Goal: Find specific page/section: Find specific page/section

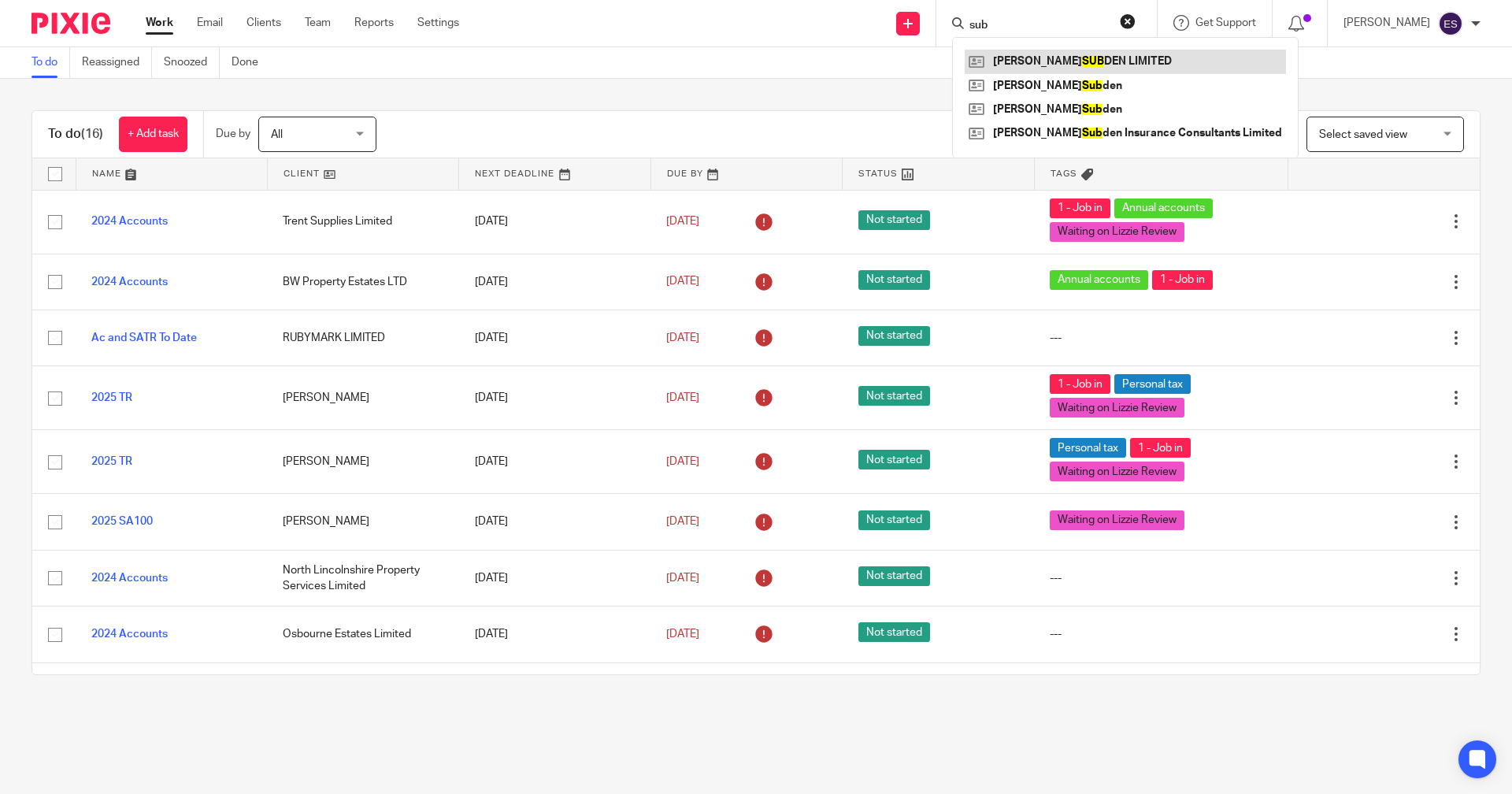
type input "sub"
click at [1118, 63] on link at bounding box center [1125, 61] width 321 height 24
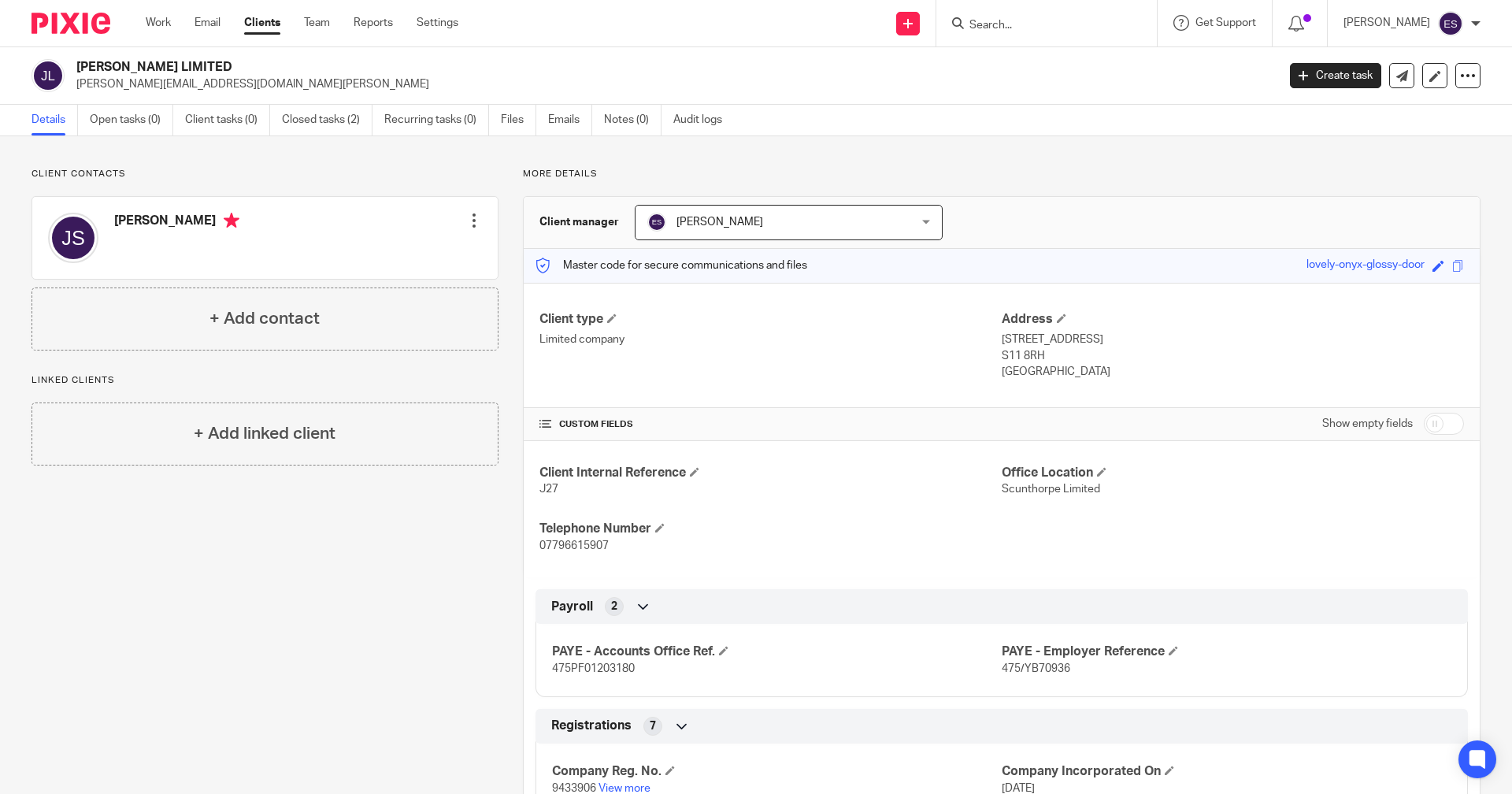
click at [252, 23] on link "Clients" at bounding box center [263, 22] width 36 height 16
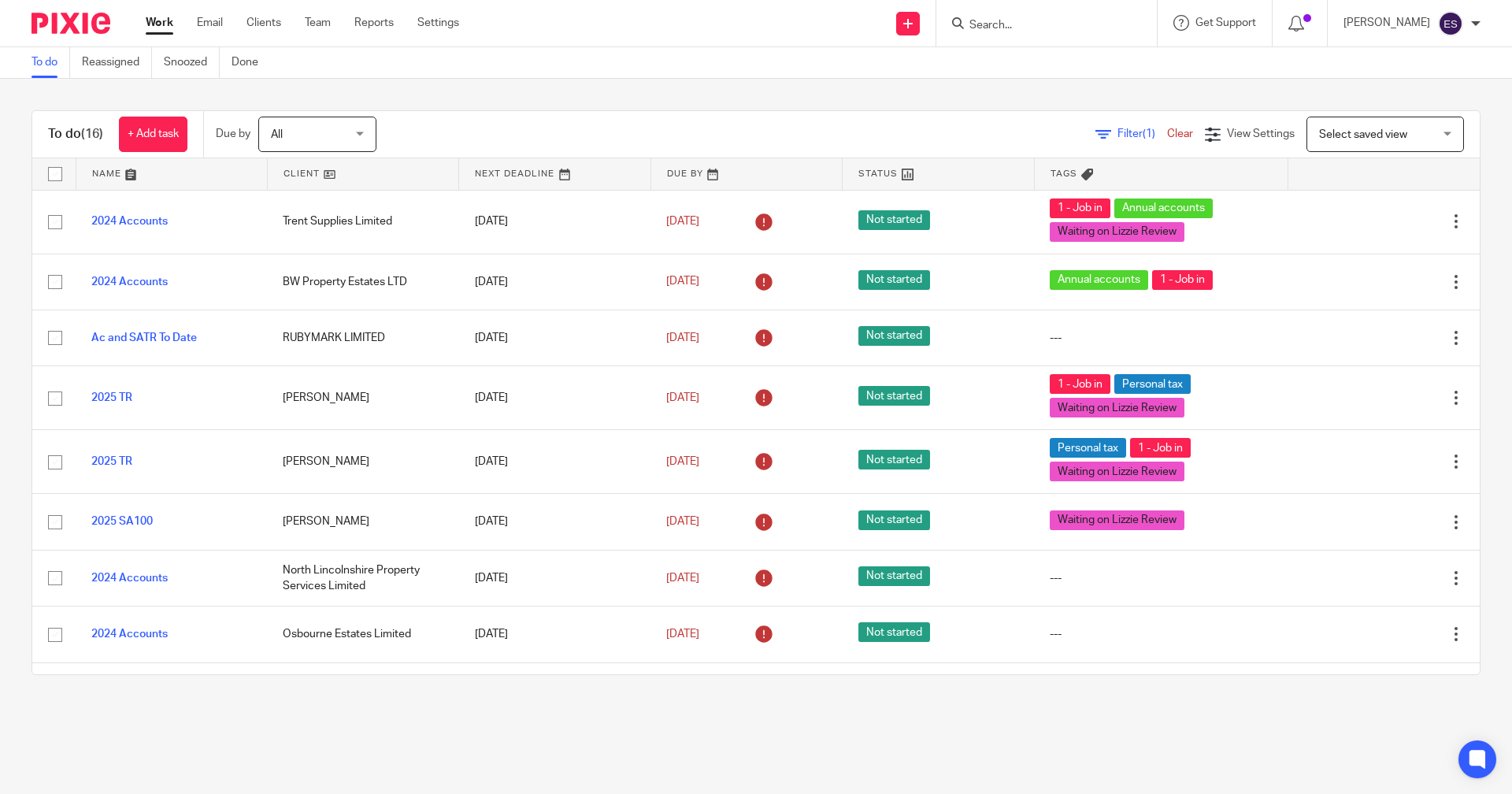
click at [287, 23] on ul "Work Email Clients Team Reports Settings" at bounding box center [314, 22] width 337 height 16
click at [276, 25] on link "Clients" at bounding box center [264, 22] width 35 height 16
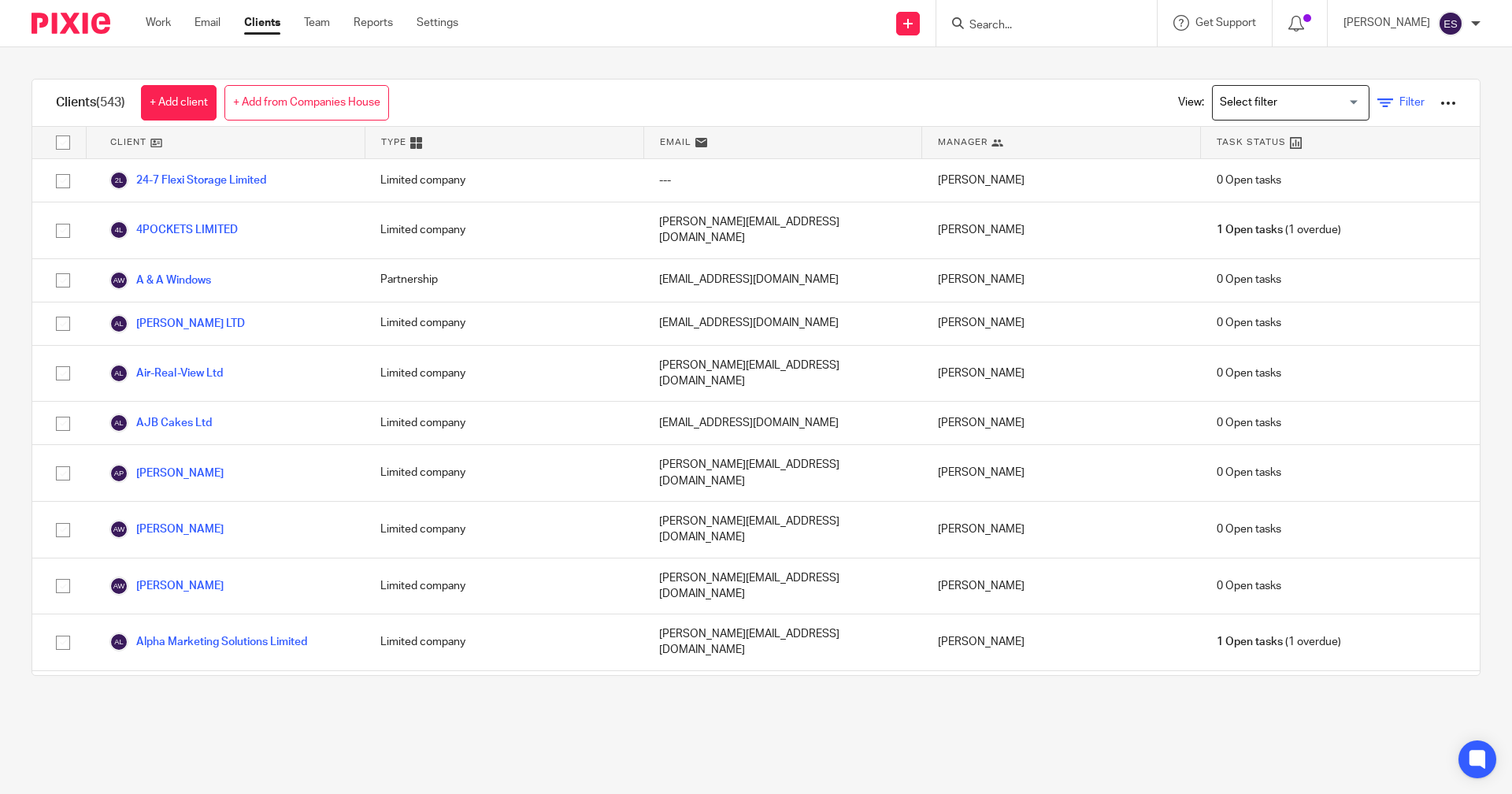
click at [1377, 111] on icon at bounding box center [1385, 102] width 16 height 16
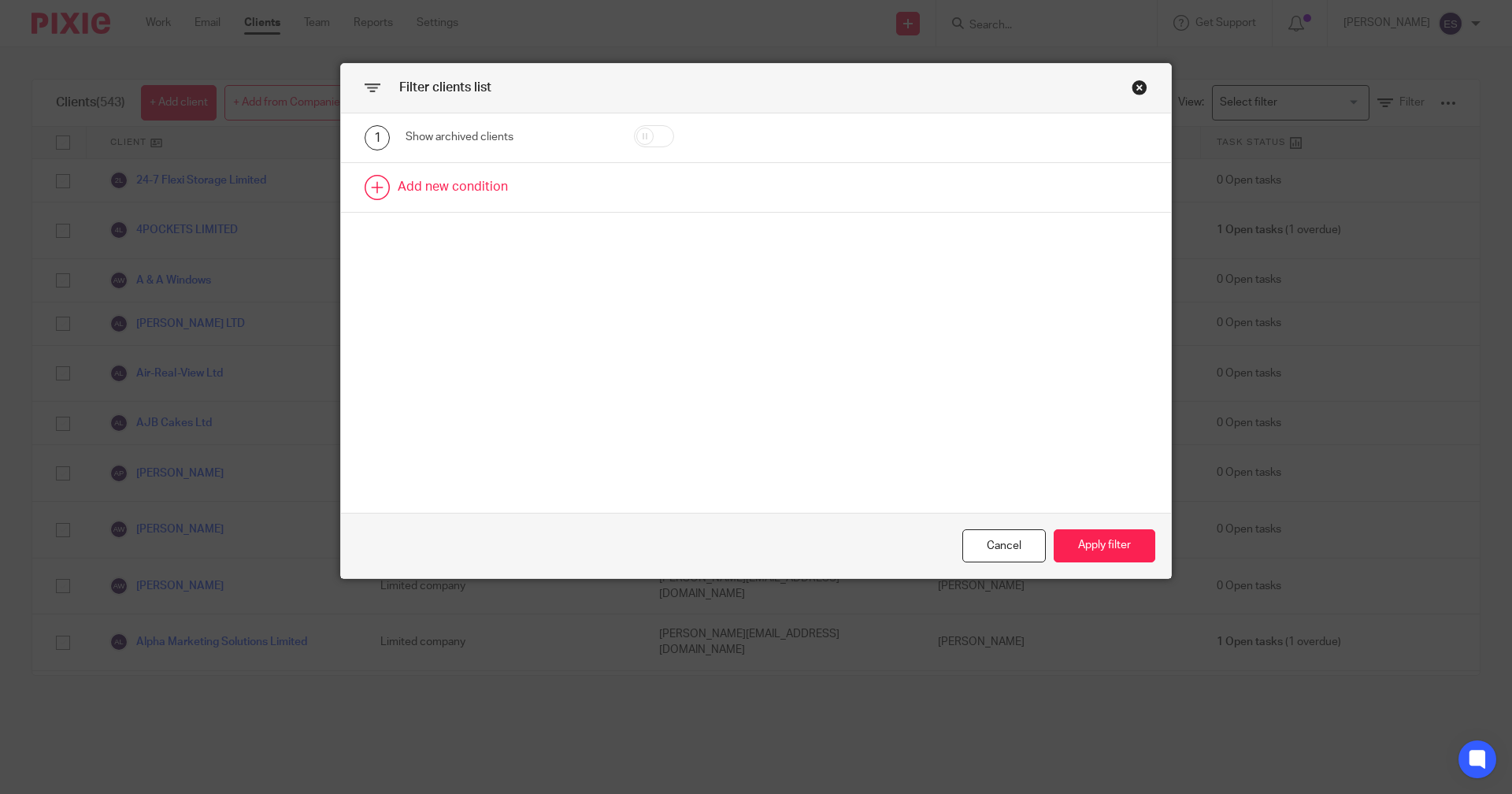
click at [462, 197] on link at bounding box center [756, 187] width 830 height 49
click at [576, 206] on div "Field" at bounding box center [507, 193] width 204 height 36
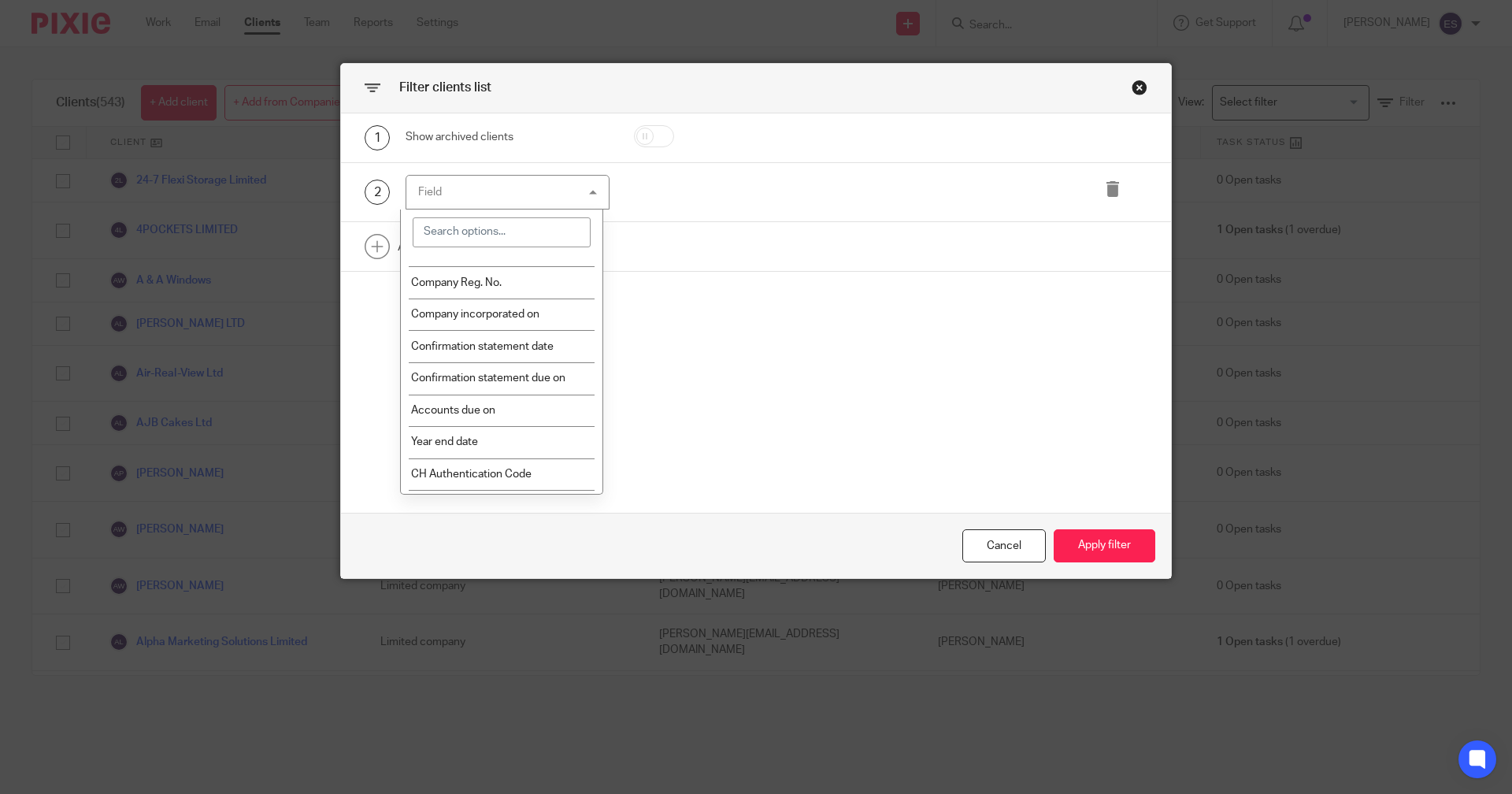
scroll to position [316, 0]
click at [530, 339] on li "Year end date" at bounding box center [501, 340] width 202 height 32
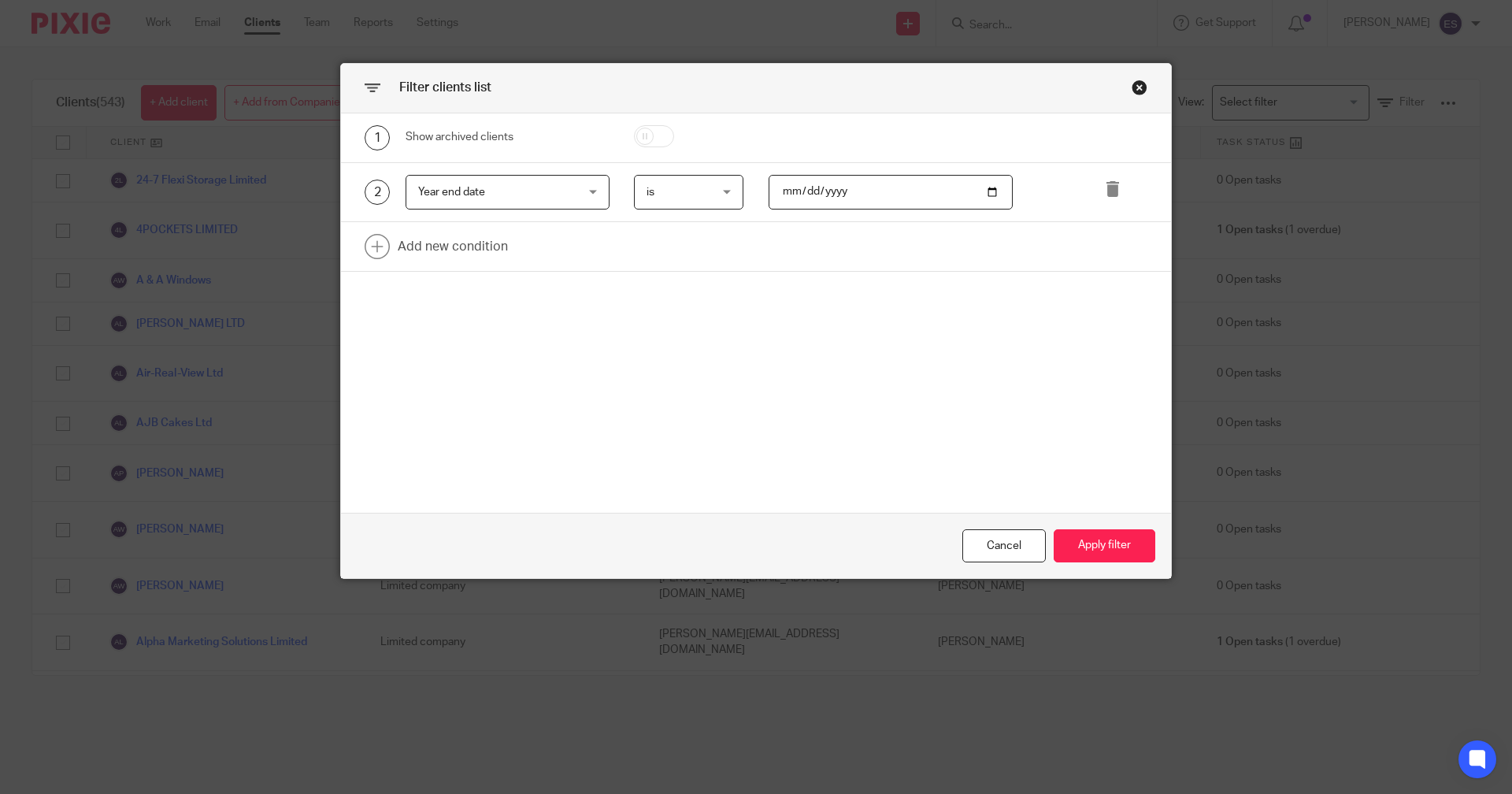
click at [812, 202] on input "date" at bounding box center [891, 193] width 245 height 36
type input "2023-08-31"
click at [1106, 552] on button "Apply filter" at bounding box center [1104, 546] width 102 height 34
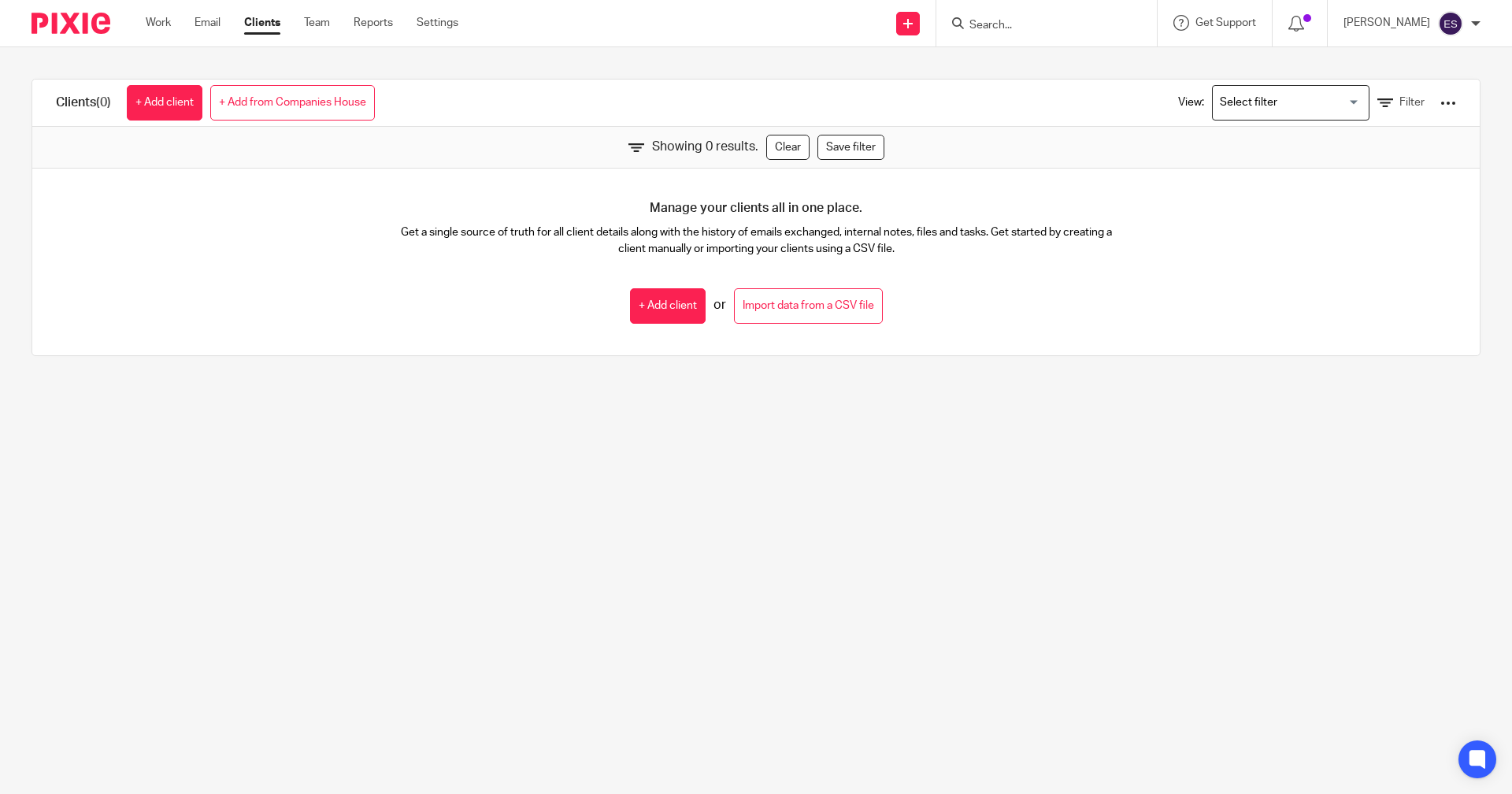
click at [1253, 97] on input "Search for option" at bounding box center [1287, 102] width 145 height 27
click at [1377, 106] on link "Filter" at bounding box center [1401, 102] width 47 height 17
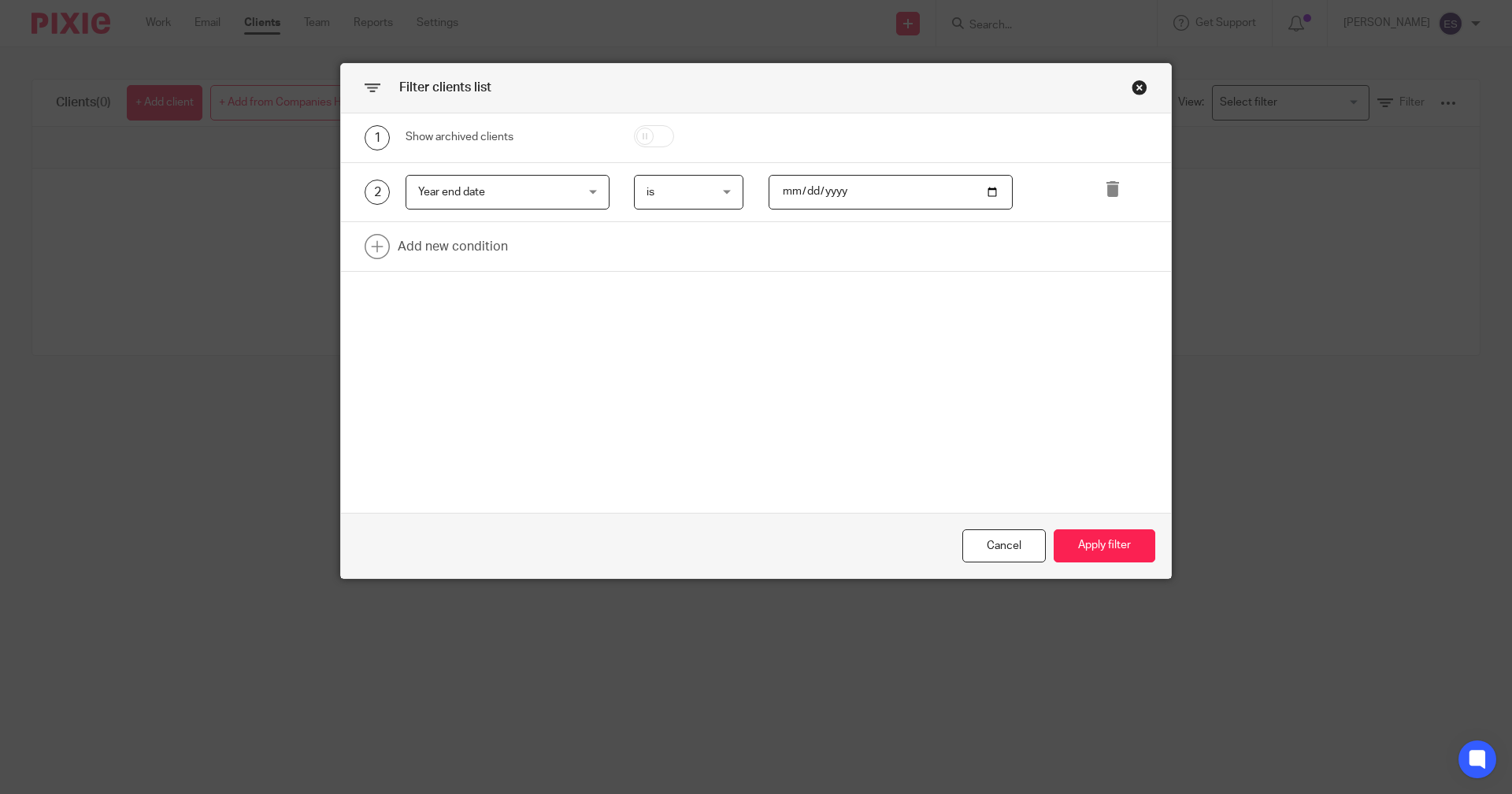
click at [886, 195] on input "2023-08-31" at bounding box center [891, 193] width 245 height 36
click at [837, 193] on input "2023-08-31" at bounding box center [891, 193] width 245 height 36
type input "2024-08-31"
click at [1080, 547] on button "Apply filter" at bounding box center [1104, 546] width 102 height 34
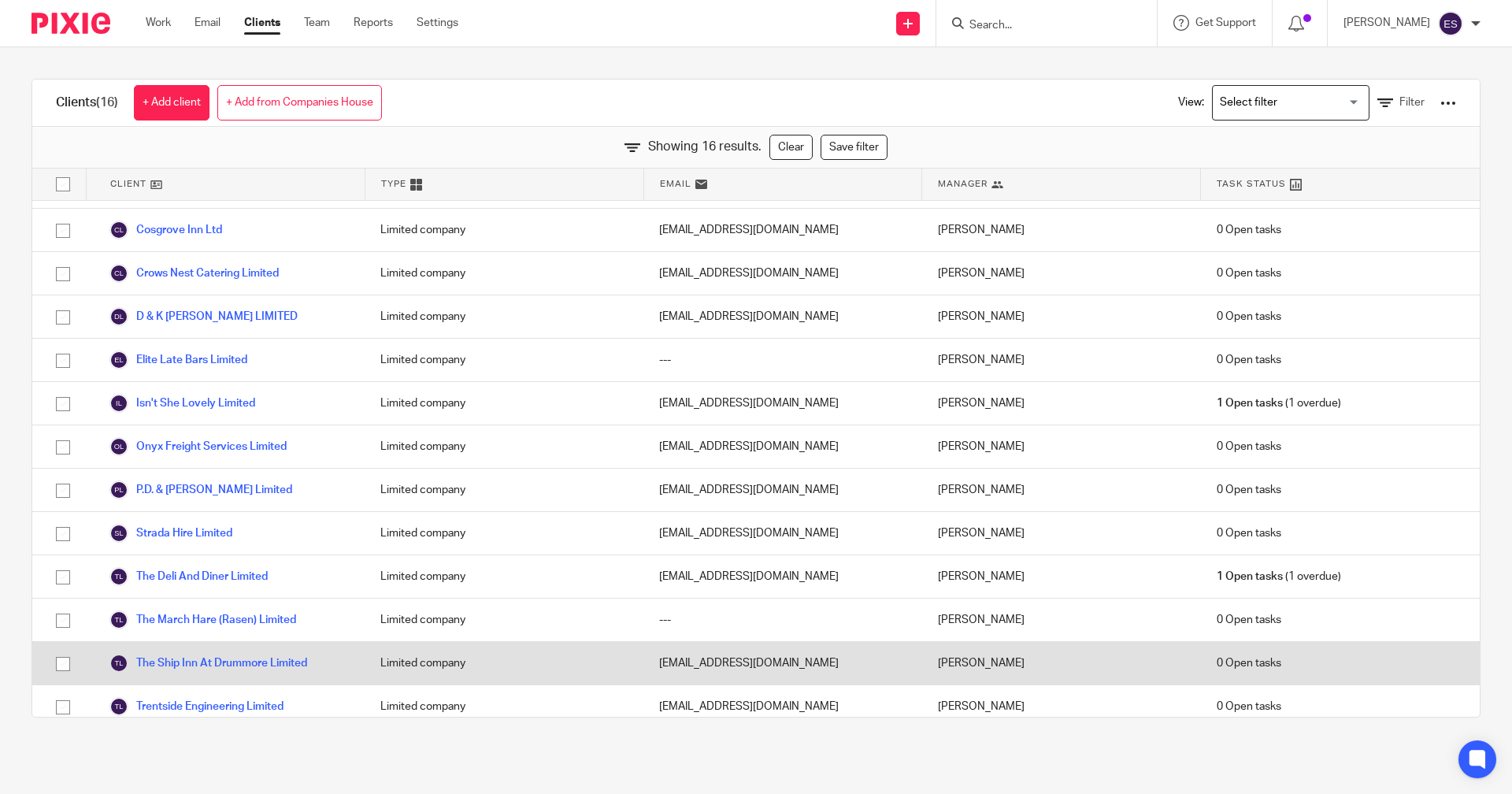
scroll to position [193, 0]
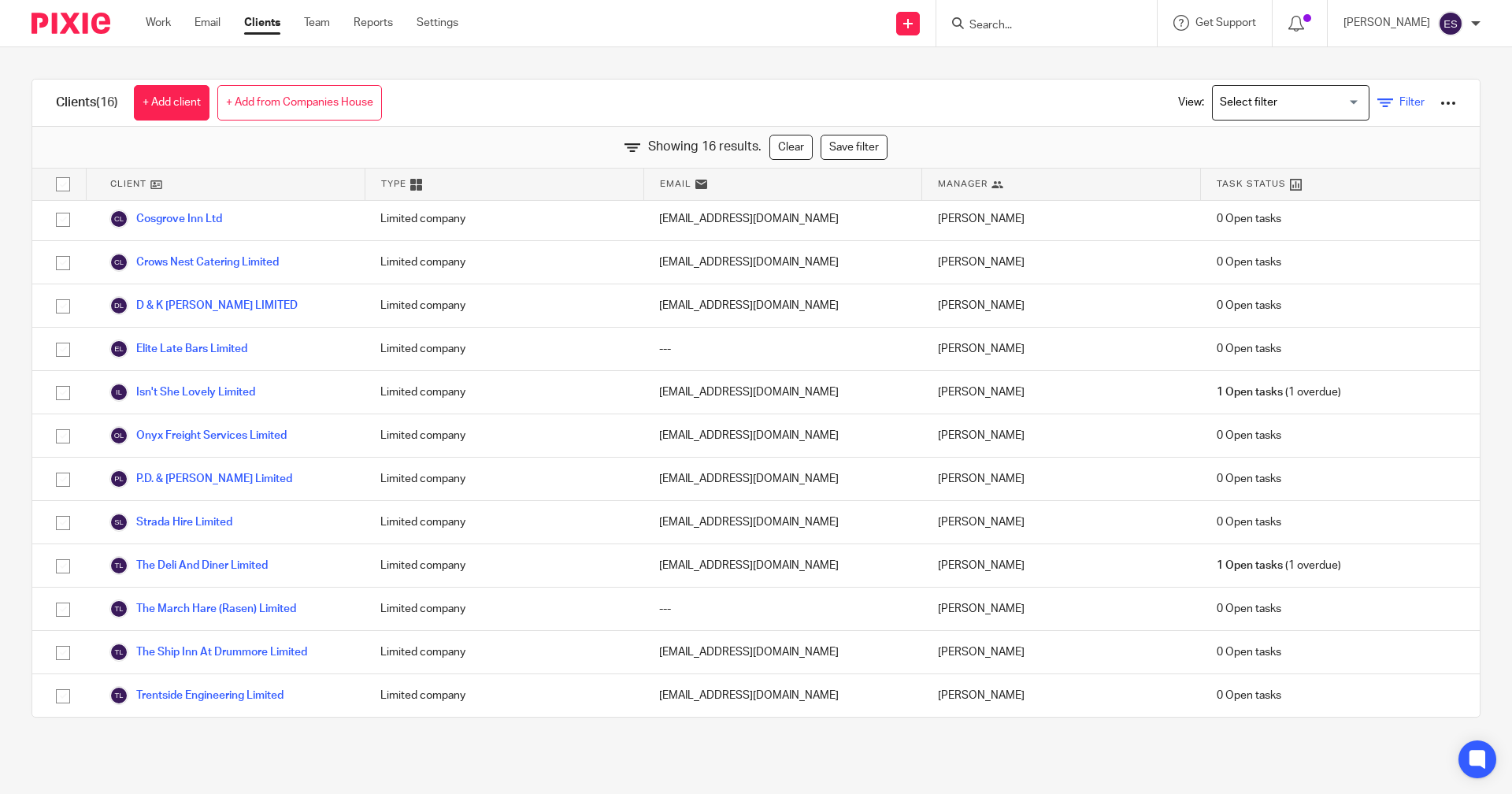
click at [1400, 102] on span "Filter" at bounding box center [1412, 102] width 26 height 11
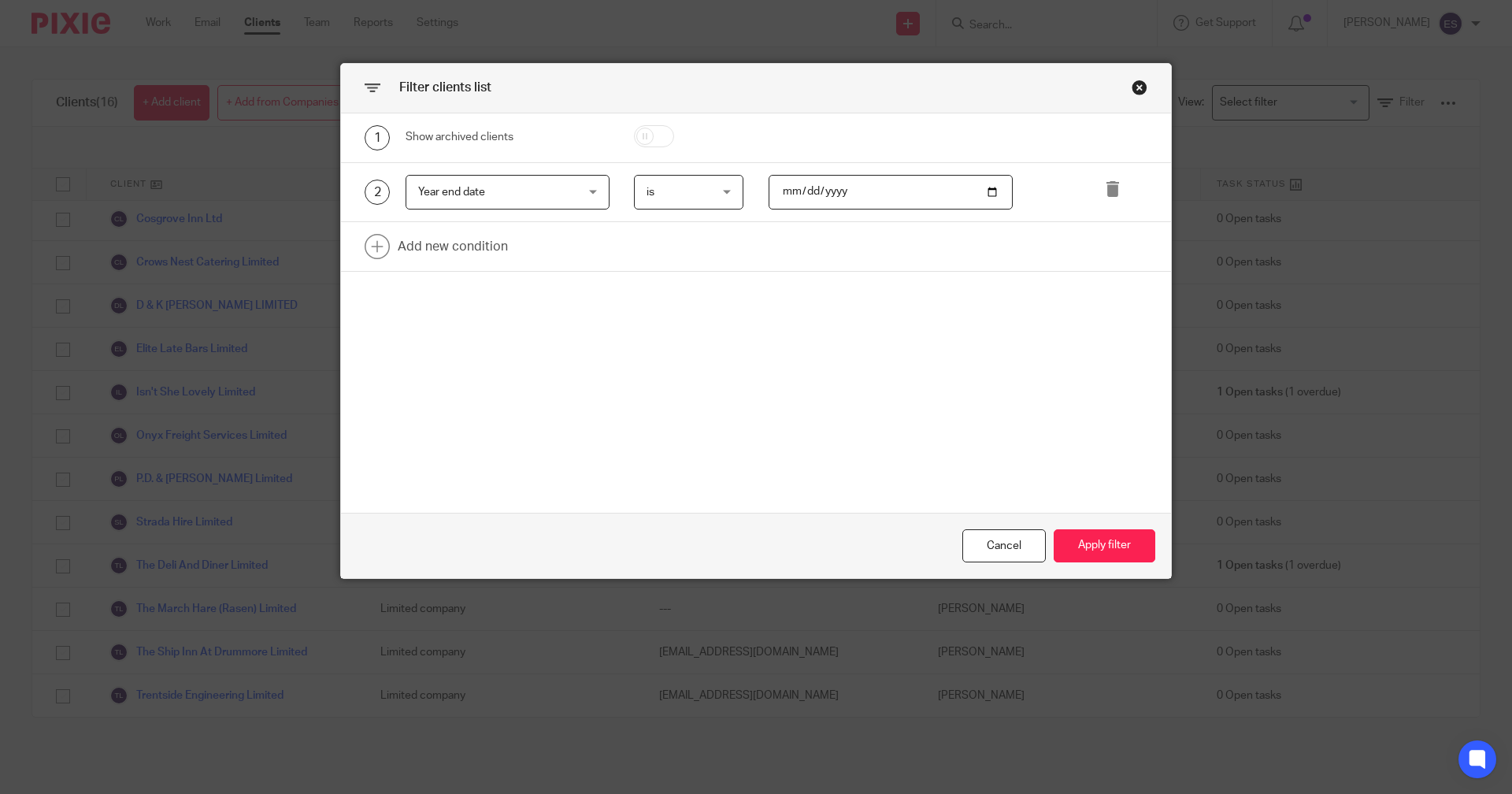
click at [835, 197] on input "2024-08-31" at bounding box center [891, 193] width 245 height 36
click at [832, 193] on input "2024-08-31" at bounding box center [891, 193] width 245 height 36
type input "2052-08-31"
type input "2025-08-31"
click at [1112, 546] on button "Apply filter" at bounding box center [1104, 546] width 102 height 34
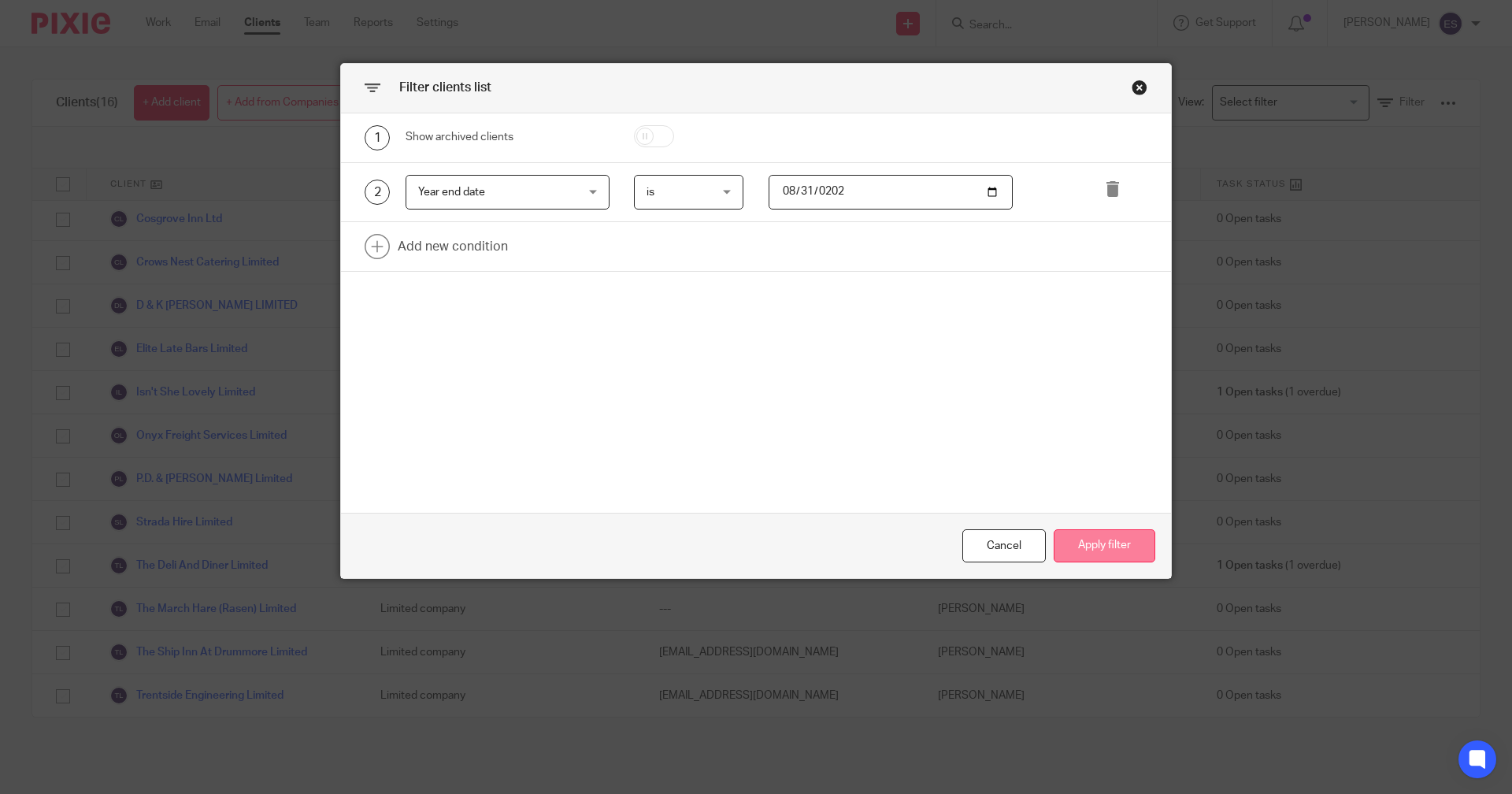
scroll to position [0, 0]
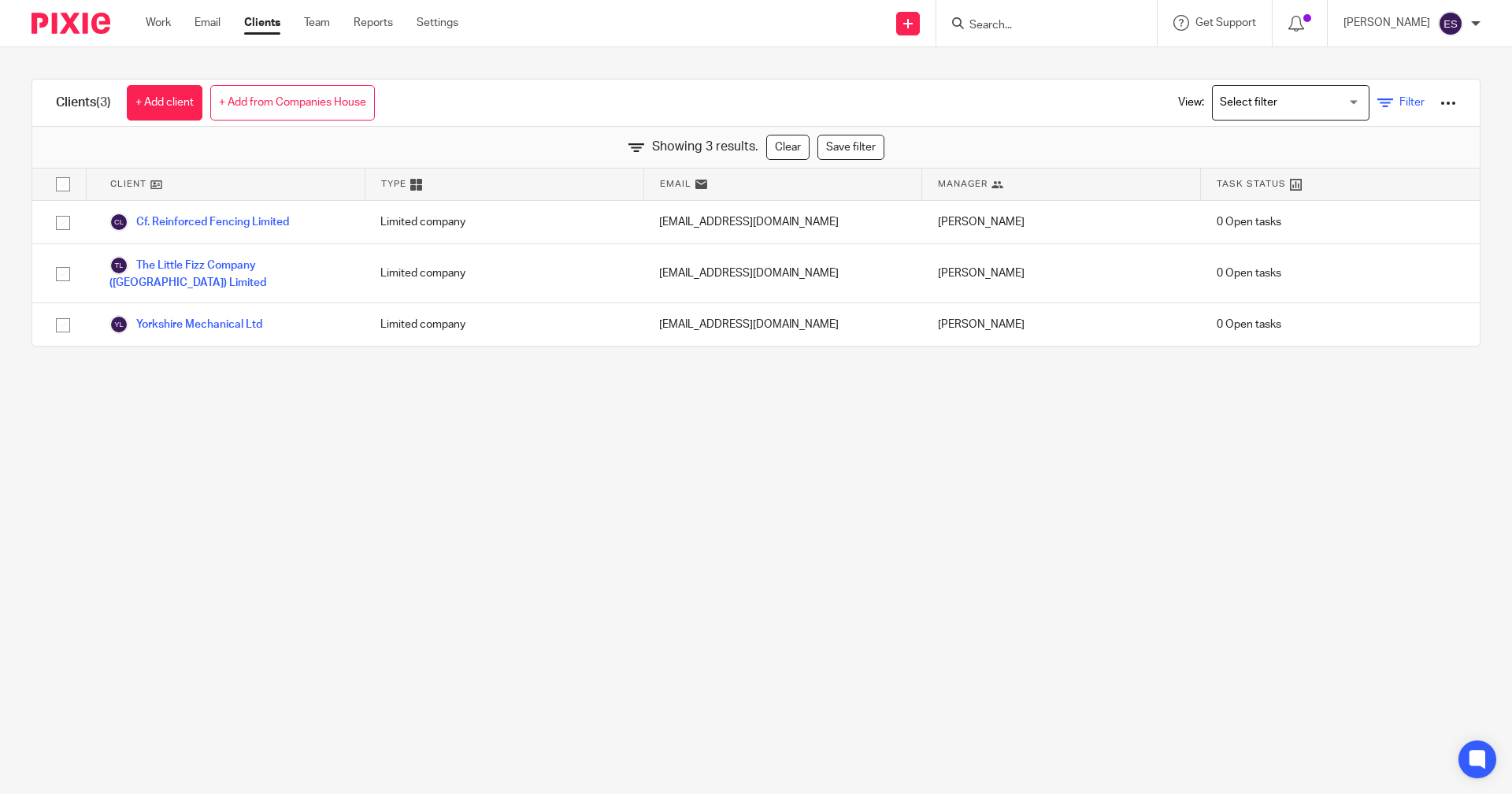
click at [1377, 98] on link "Filter" at bounding box center [1401, 102] width 47 height 17
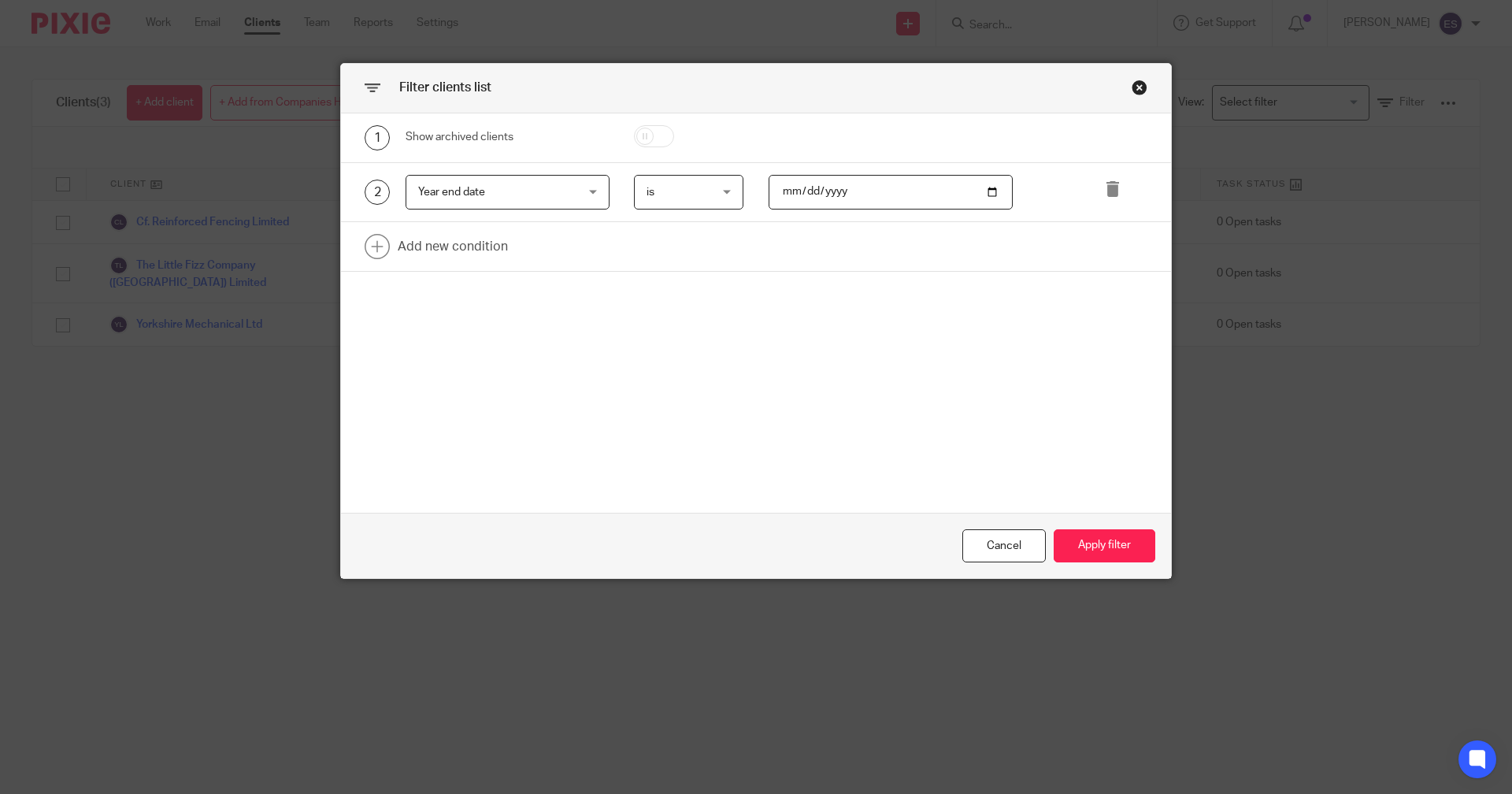
click at [821, 197] on input "2025-08-31" at bounding box center [891, 193] width 245 height 36
type input "2026-08-31"
click at [1140, 545] on button "Apply filter" at bounding box center [1104, 546] width 102 height 34
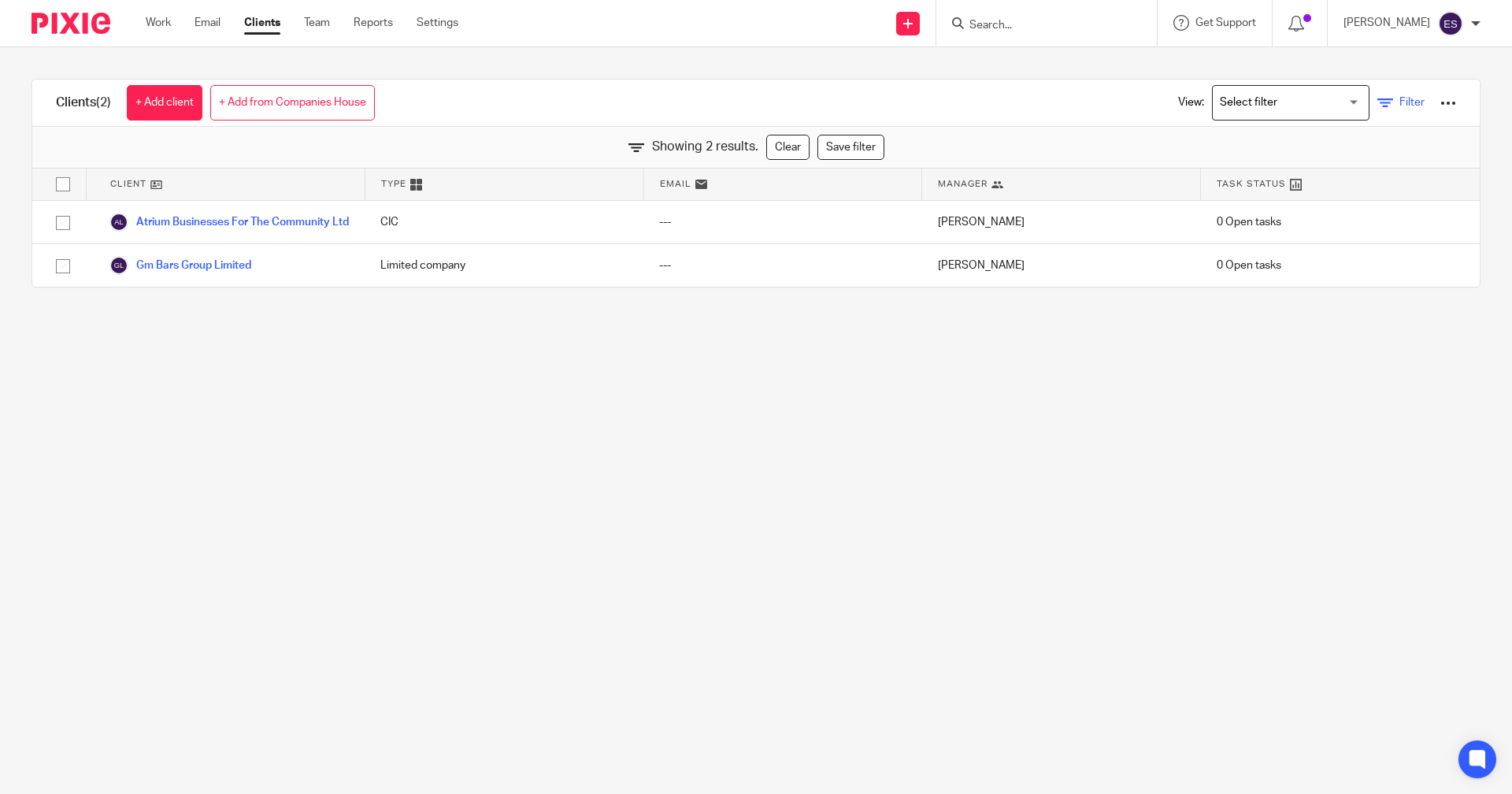
click at [1400, 102] on span "Filter" at bounding box center [1412, 102] width 26 height 11
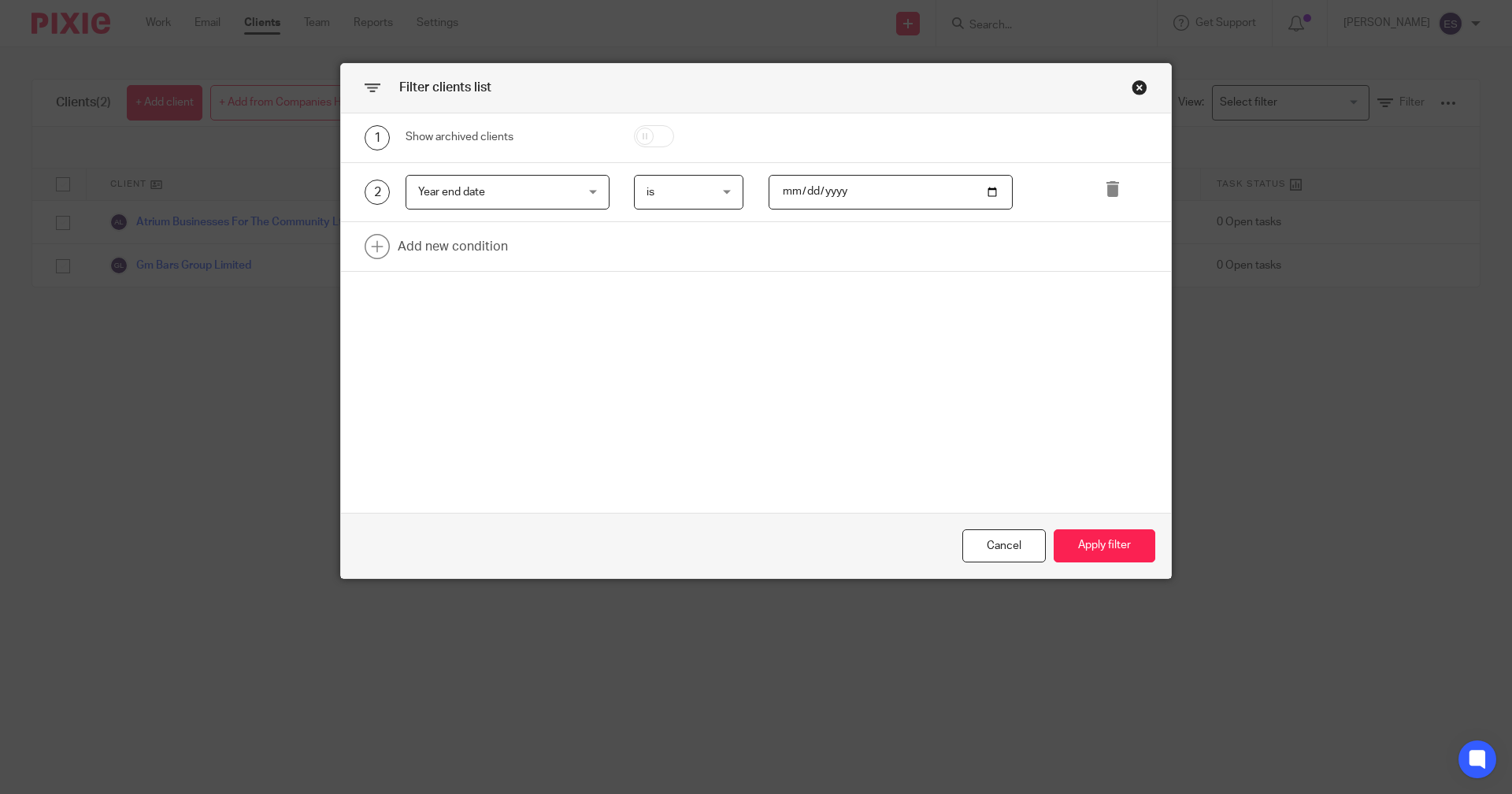
click at [785, 197] on input "2026-08-31" at bounding box center [891, 193] width 245 height 36
type input "2022-11-30"
click at [1120, 559] on button "Apply filter" at bounding box center [1104, 546] width 102 height 34
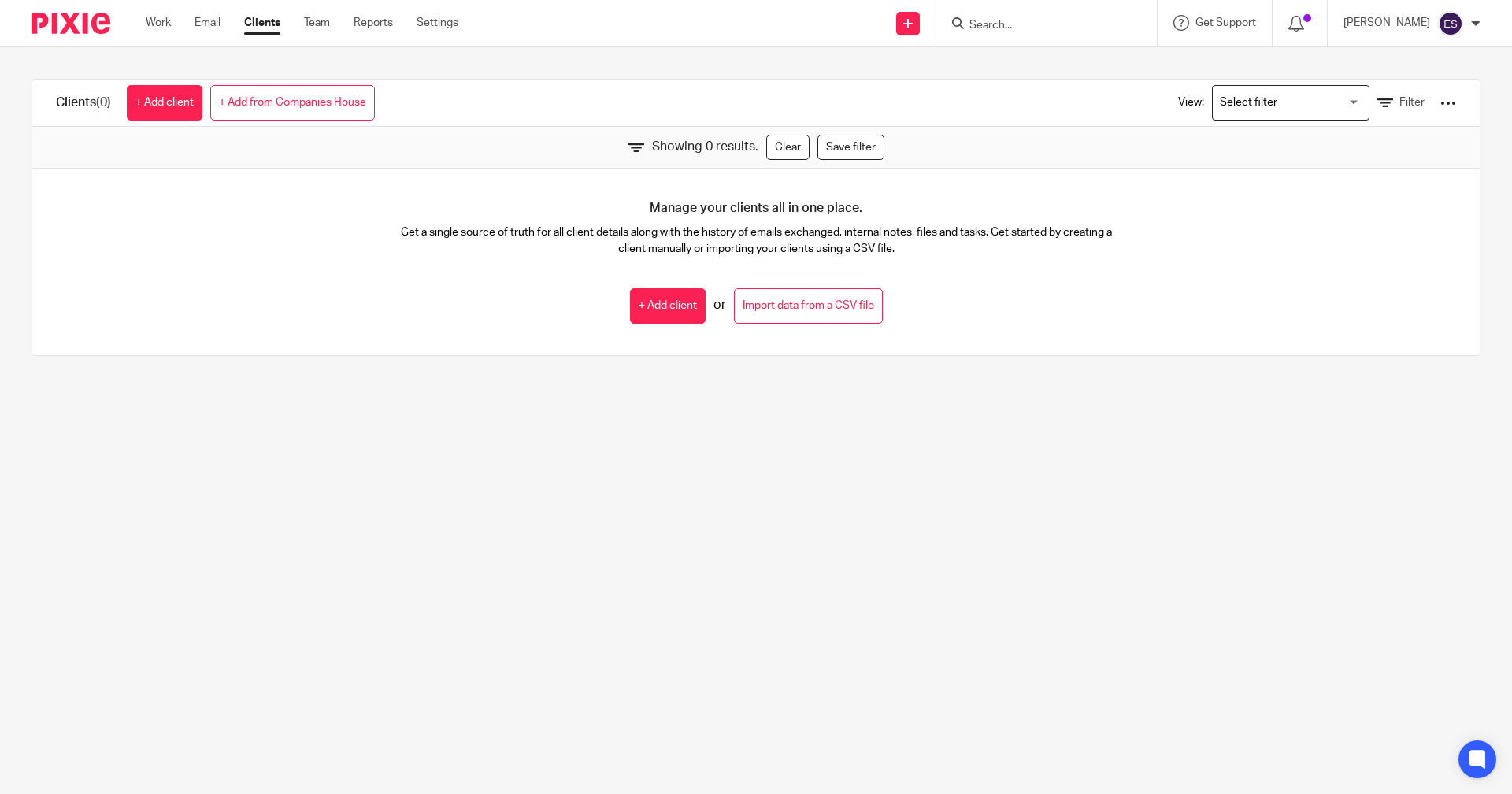
click at [1386, 93] on div "View: Loading... Filter" at bounding box center [1305, 102] width 301 height 46
click at [1387, 93] on div "View: Loading... Filter" at bounding box center [1305, 102] width 301 height 46
click at [1383, 94] on link "Filter" at bounding box center [1401, 102] width 47 height 17
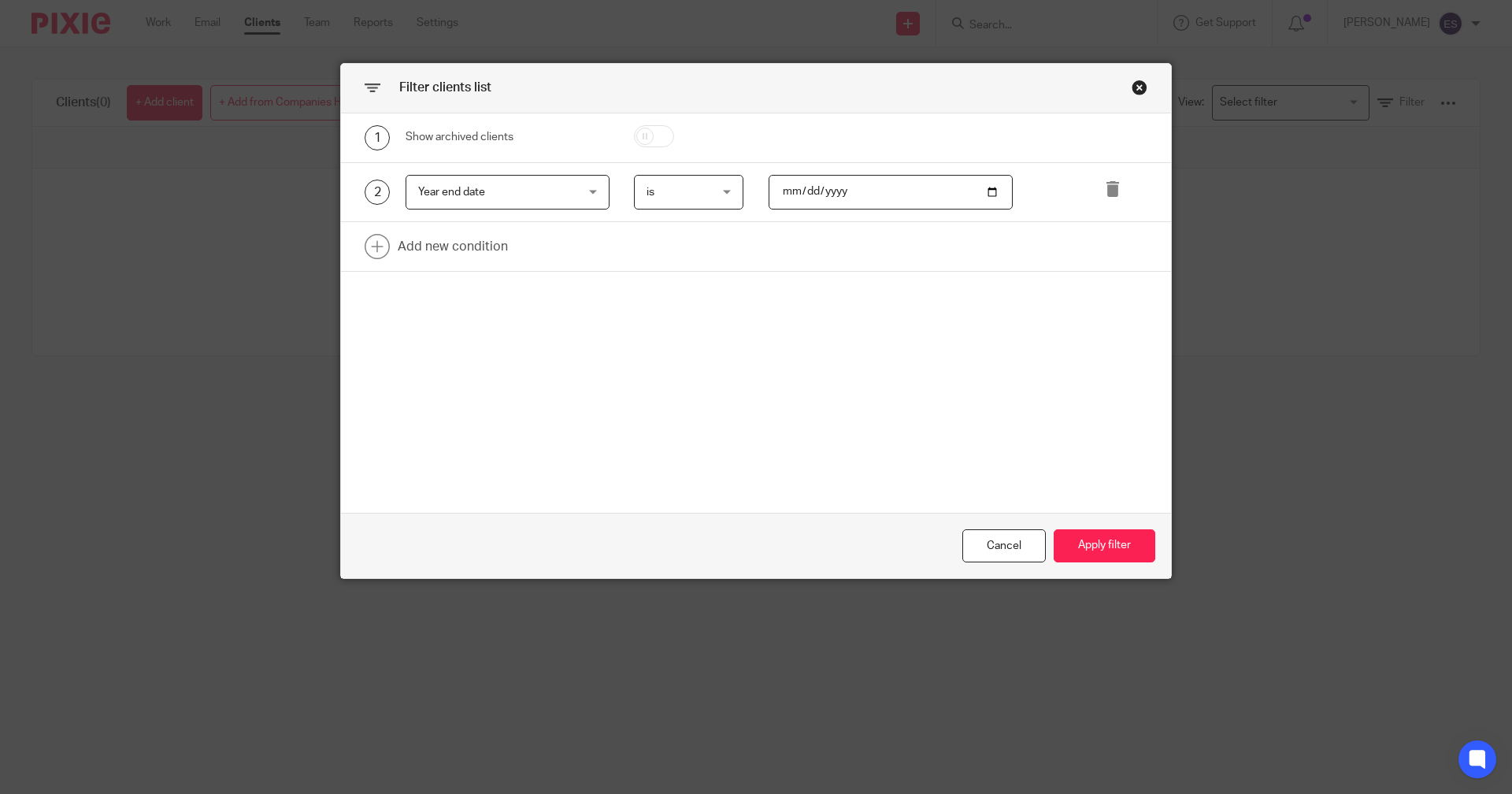
click at [817, 186] on input "2022-11-30" at bounding box center [891, 193] width 245 height 36
type input "2023-11-30"
click at [1148, 544] on button "Apply filter" at bounding box center [1104, 546] width 102 height 34
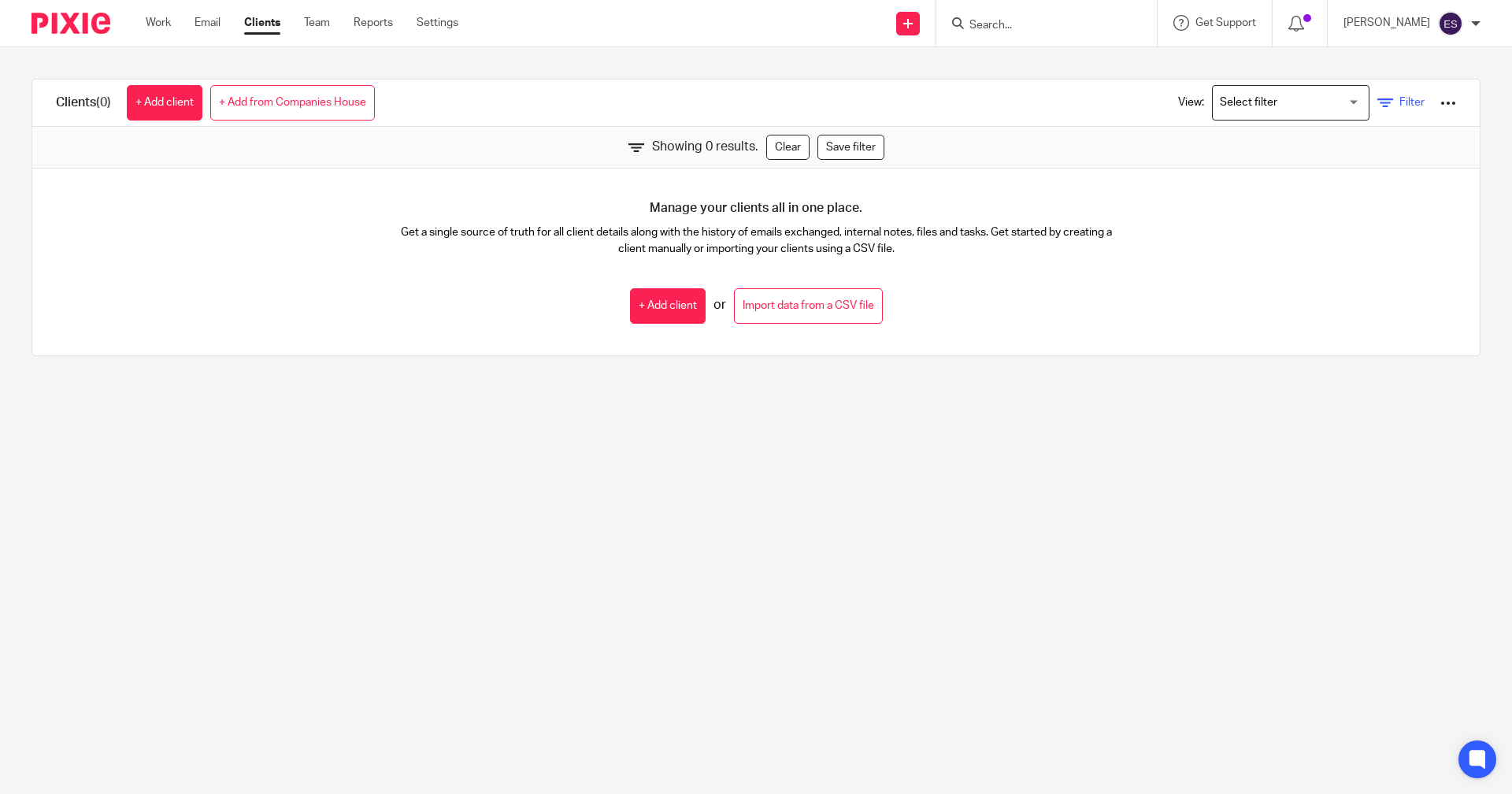
click at [1377, 108] on icon at bounding box center [1385, 102] width 16 height 16
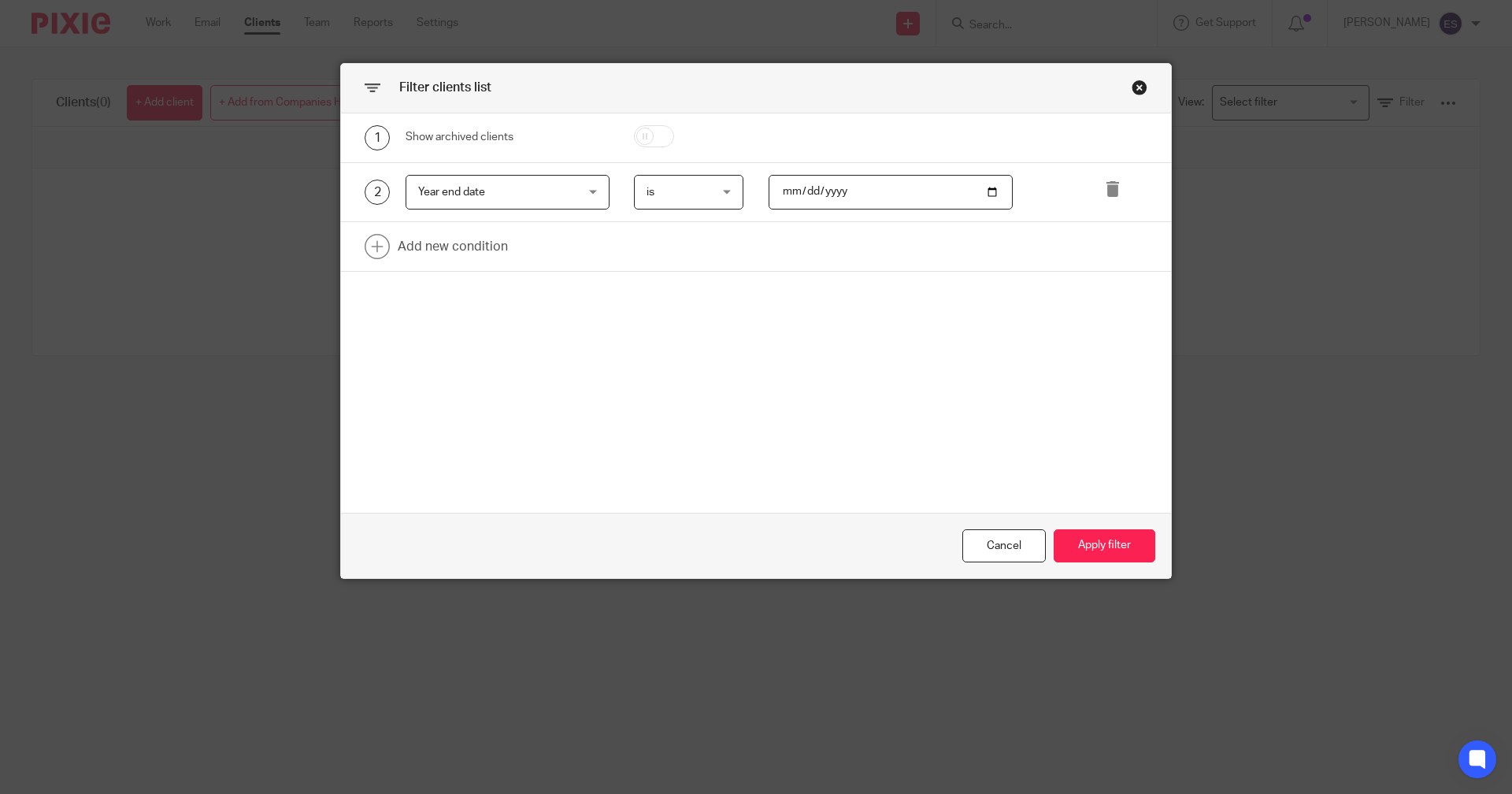
click at [837, 196] on input "2023-11-30" at bounding box center [891, 193] width 245 height 36
type input "0022-11-30"
type input "0224-11-30"
type input "2024-11-30"
click at [1087, 544] on button "Apply filter" at bounding box center [1104, 546] width 102 height 34
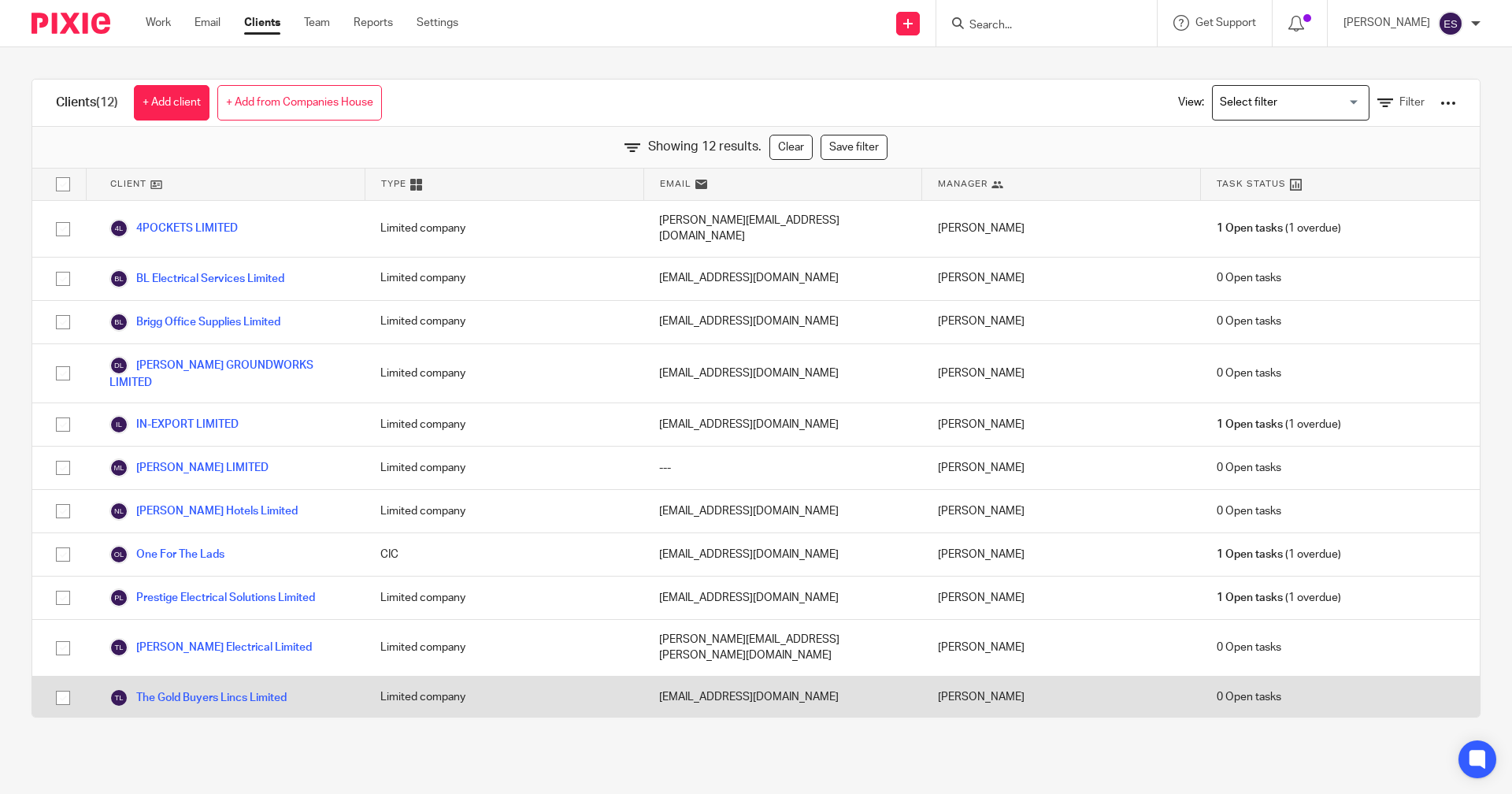
scroll to position [3, 0]
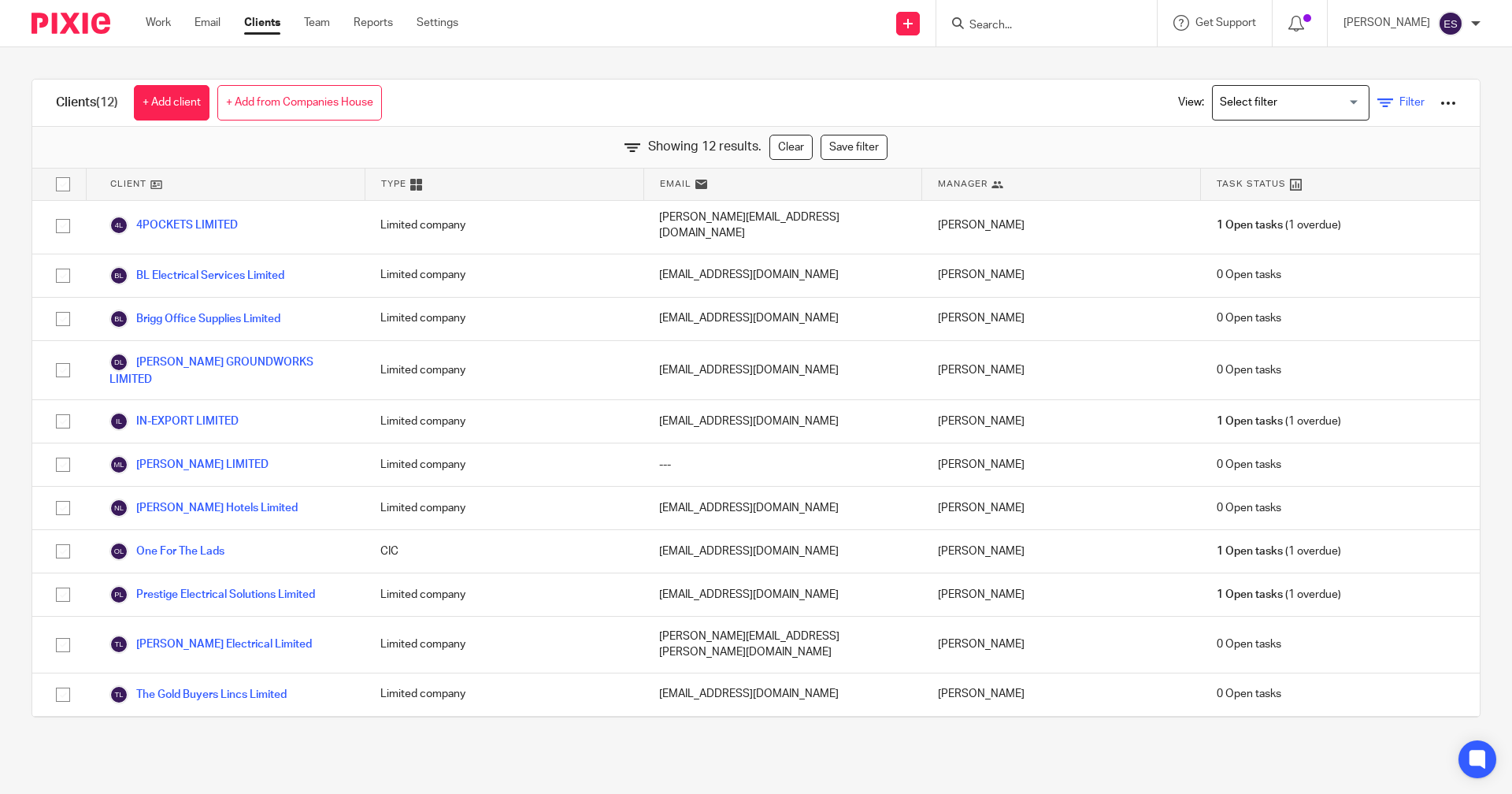
click at [1380, 110] on link "Filter" at bounding box center [1401, 102] width 47 height 17
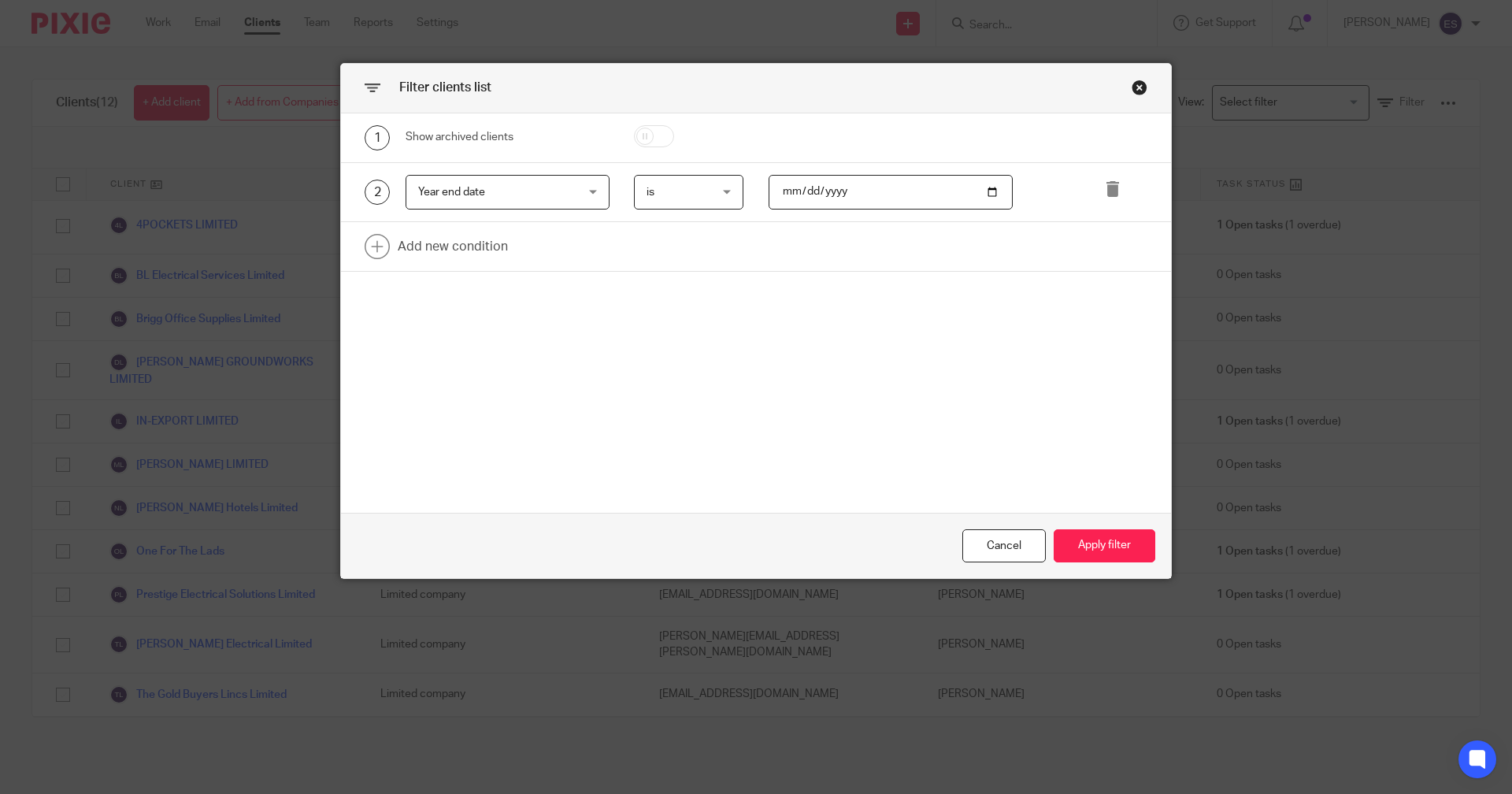
click at [823, 198] on input "2024-11-30" at bounding box center [891, 193] width 245 height 36
click at [826, 191] on input "2024-11-30" at bounding box center [891, 193] width 245 height 36
type input "2025-11-30"
click at [1094, 558] on button "Apply filter" at bounding box center [1104, 546] width 102 height 34
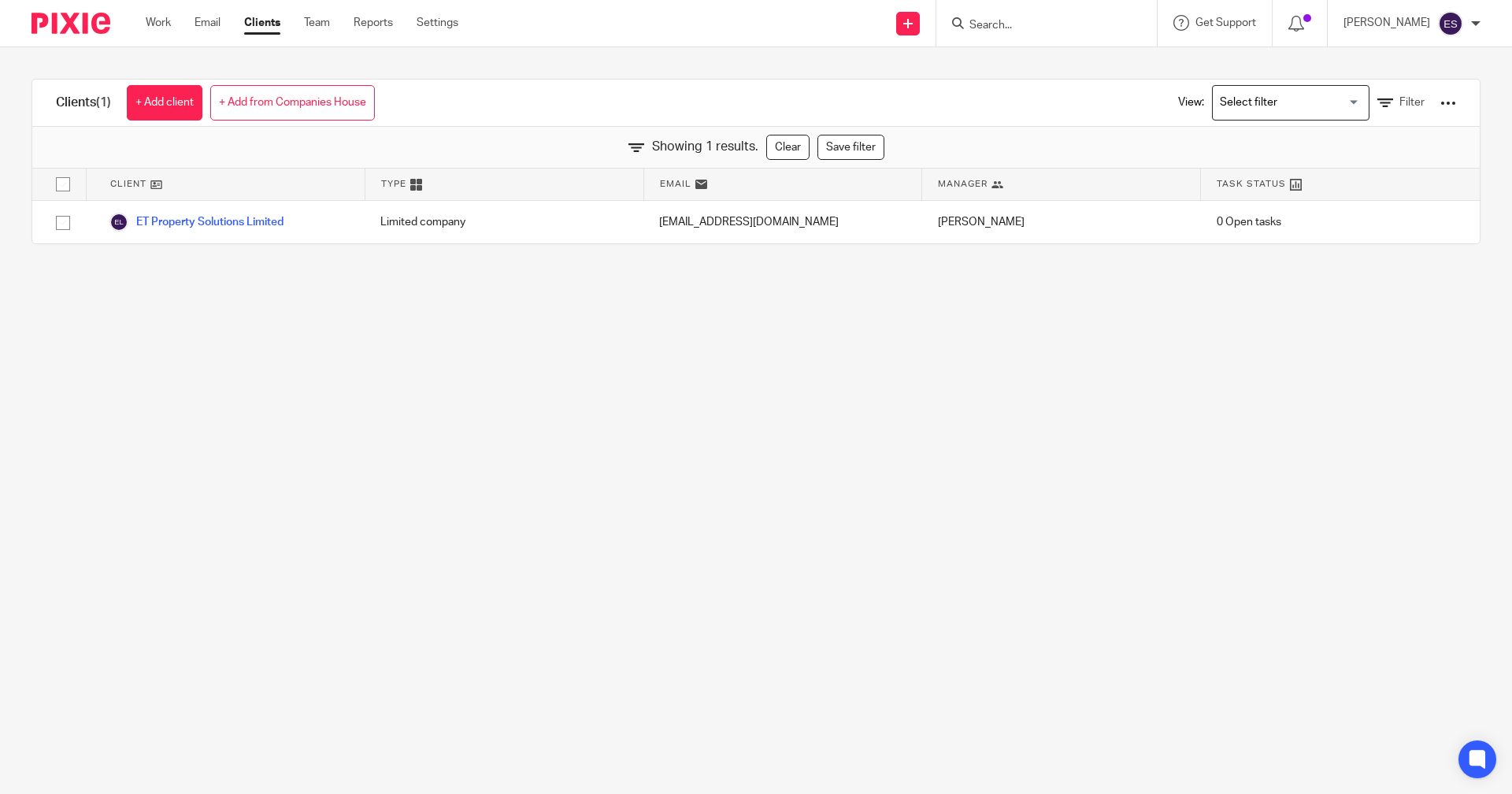
click at [1051, 33] on form at bounding box center [1051, 23] width 168 height 20
click at [1040, 28] on input "Search" at bounding box center [1039, 26] width 142 height 14
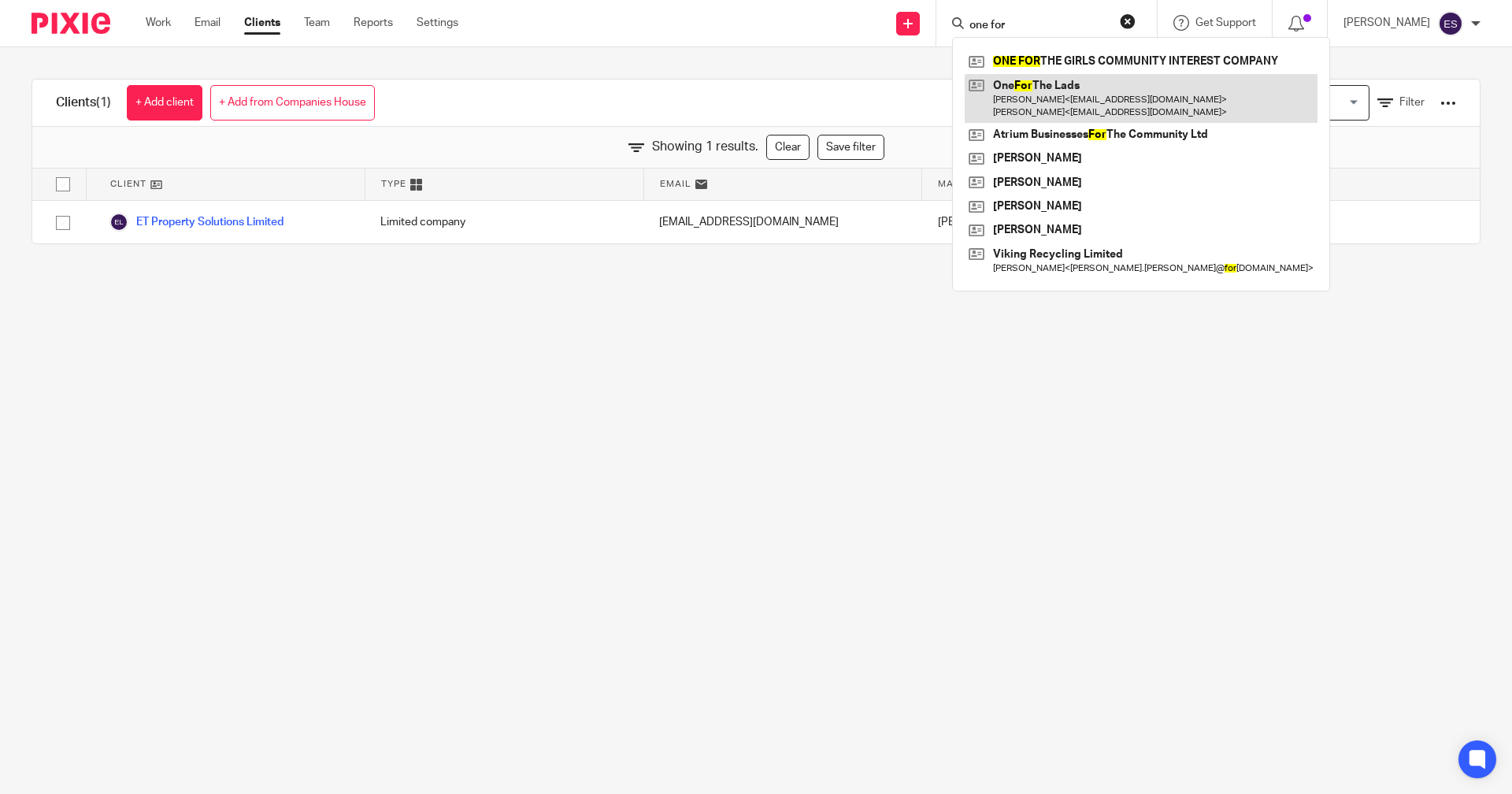
type input "one for"
click at [1069, 97] on link at bounding box center [1140, 98] width 353 height 49
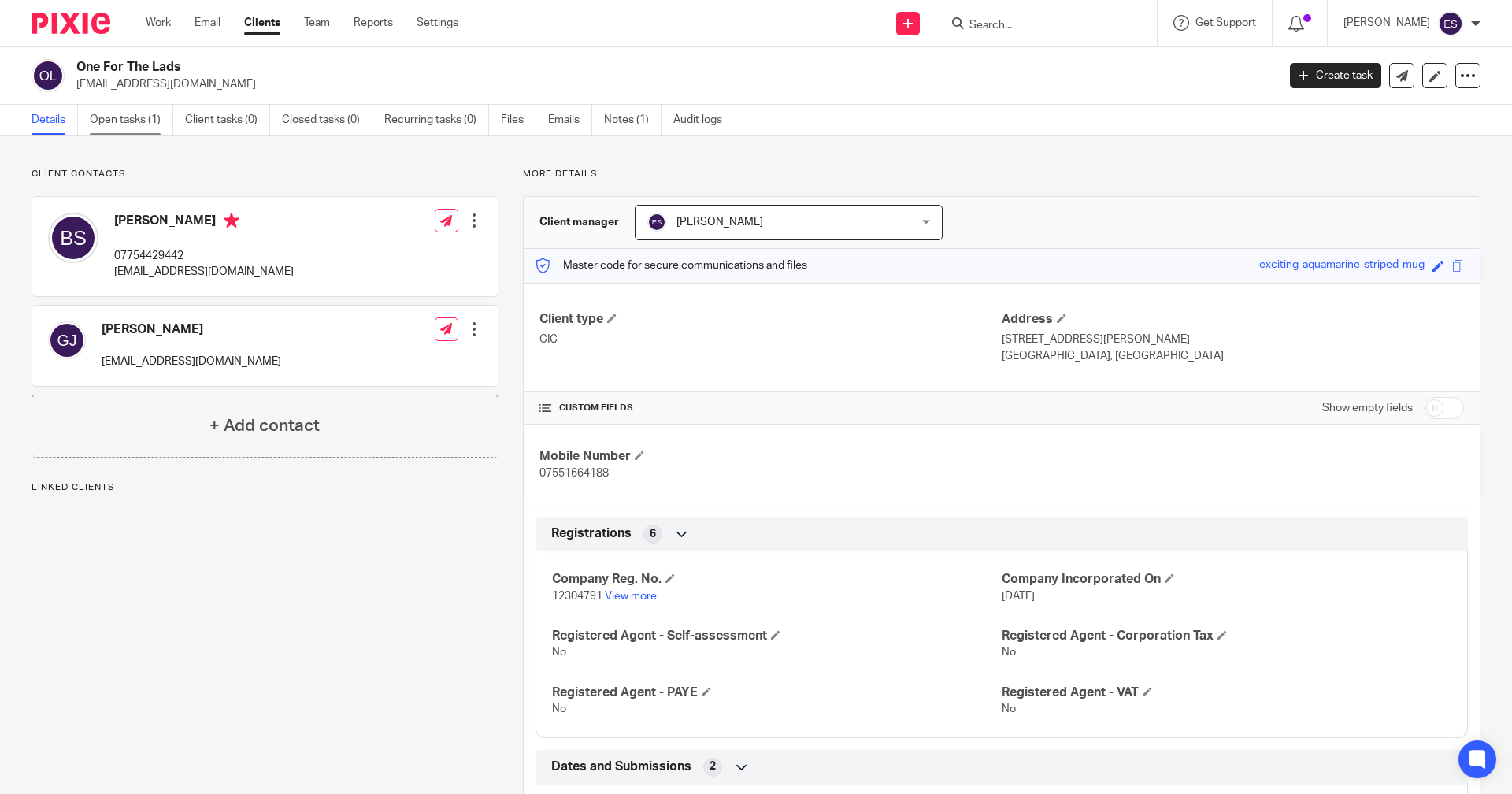
click at [148, 120] on link "Open tasks (1)" at bounding box center [131, 120] width 83 height 31
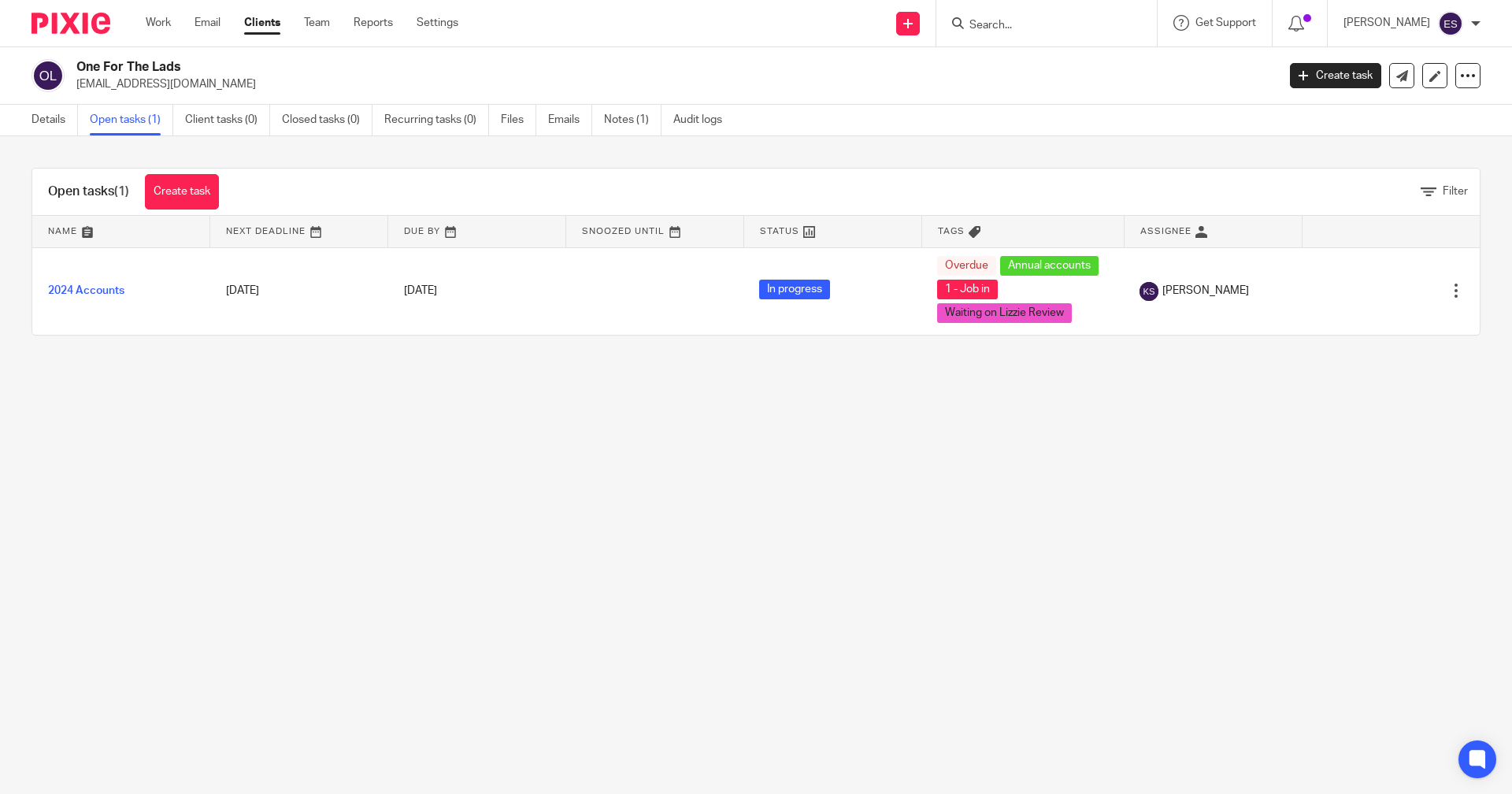
click at [1045, 26] on input "Search" at bounding box center [1039, 26] width 142 height 14
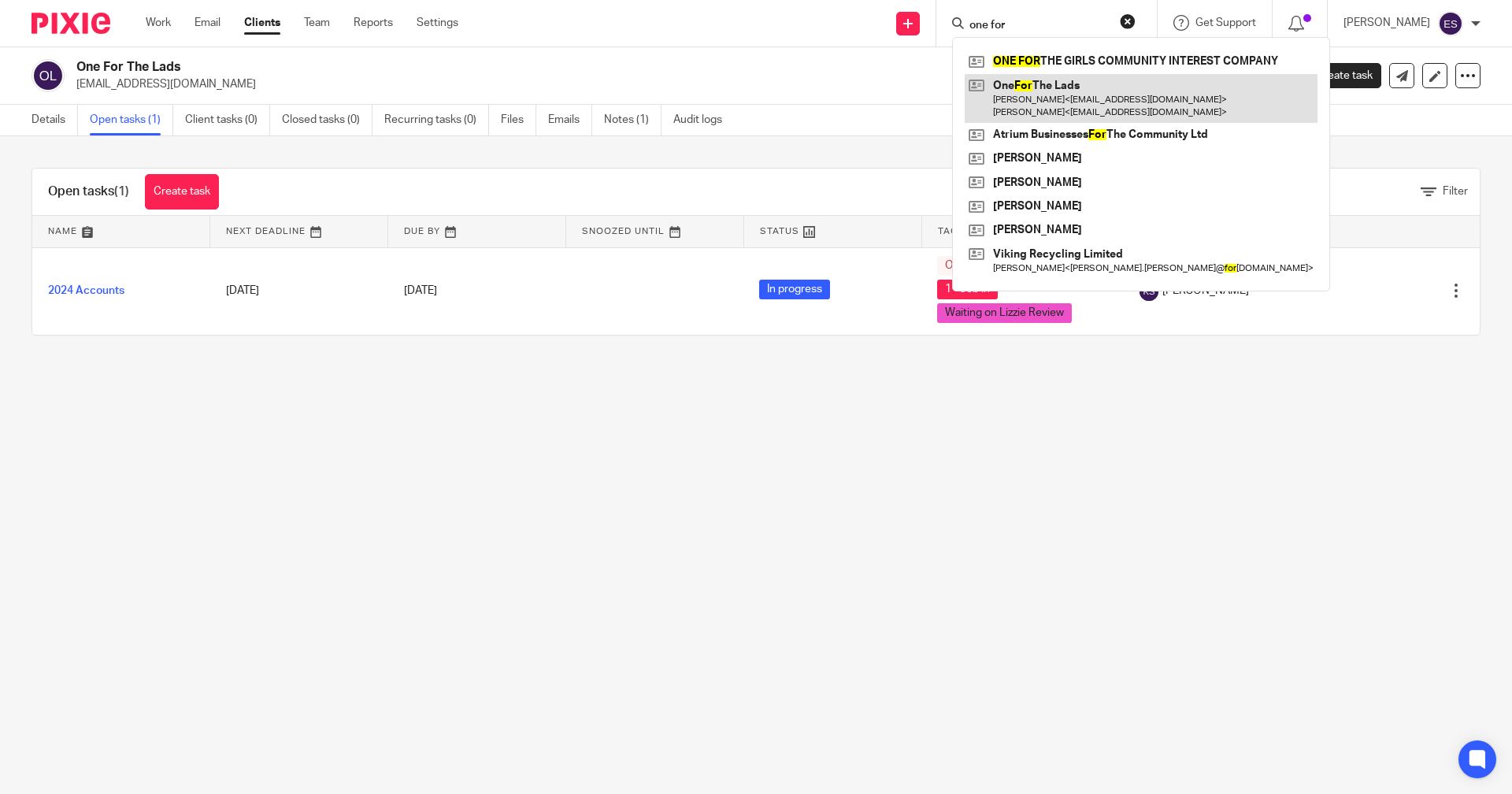
type input "one for"
click at [1045, 100] on link at bounding box center [1140, 98] width 353 height 49
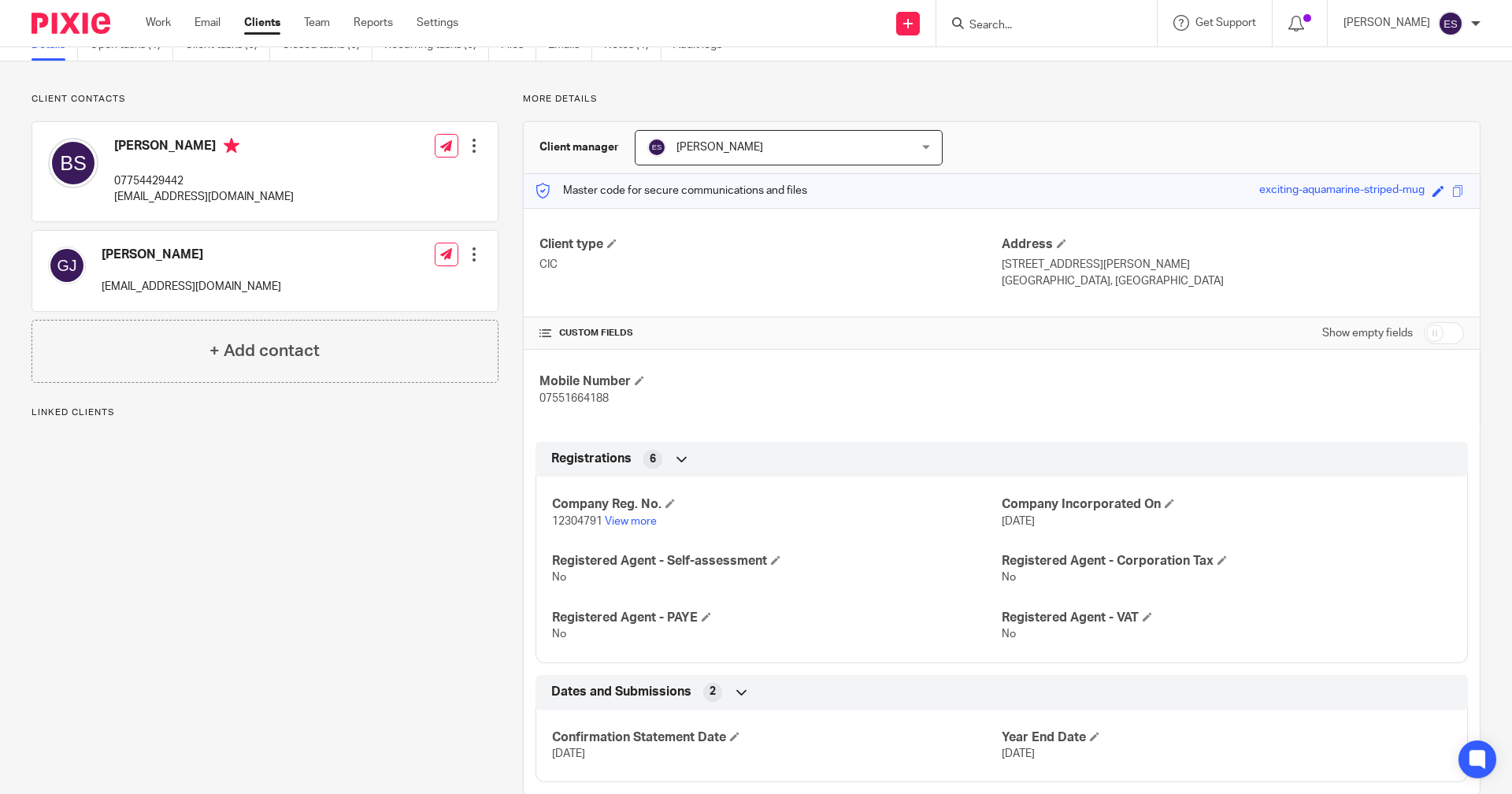
scroll to position [107, 0]
